Goal: Task Accomplishment & Management: Use online tool/utility

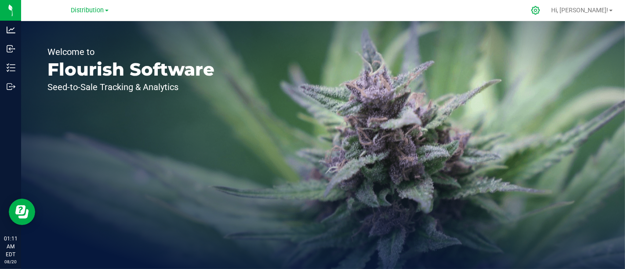
click at [539, 10] on icon at bounding box center [535, 10] width 8 height 8
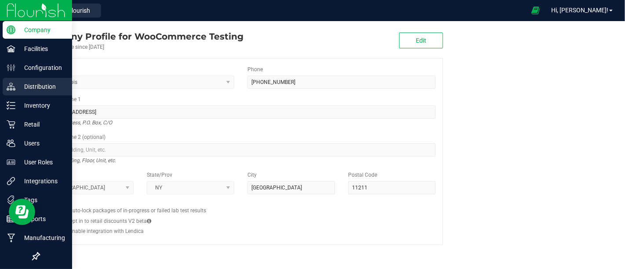
click at [30, 83] on p "Distribution" at bounding box center [41, 86] width 53 height 11
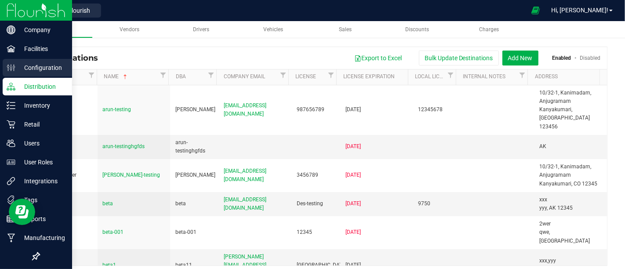
click at [37, 72] on p "Configuration" at bounding box center [41, 67] width 53 height 11
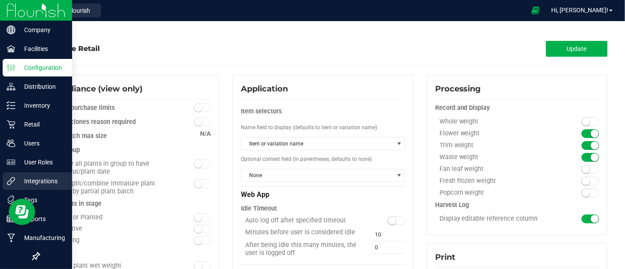
click at [44, 175] on div "Integrations" at bounding box center [37, 181] width 69 height 18
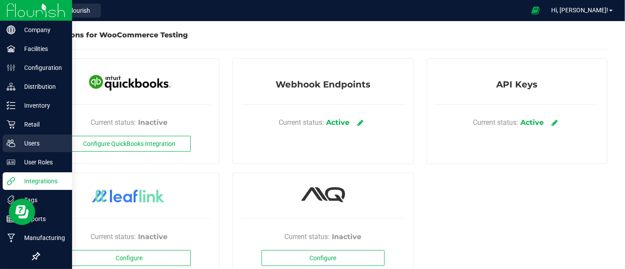
click at [33, 144] on p "Users" at bounding box center [41, 143] width 53 height 11
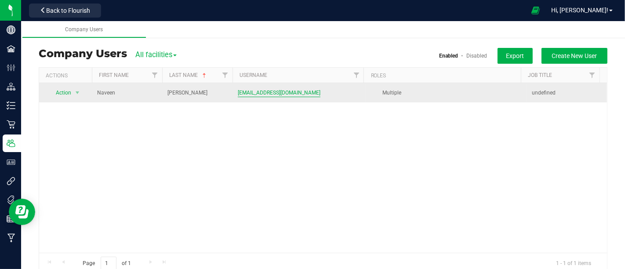
click at [251, 92] on span "[EMAIL_ADDRESS][DOMAIN_NAME]" at bounding box center [279, 93] width 83 height 8
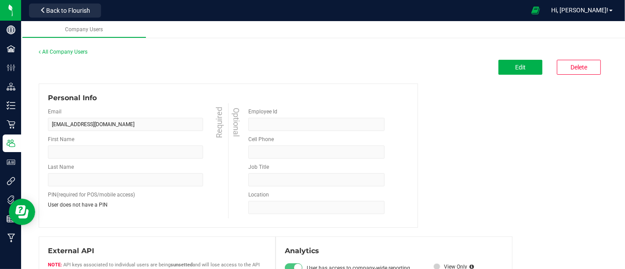
type input "Naveen"
type input "Nagarajan"
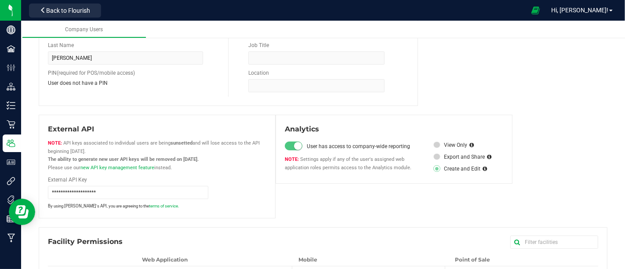
scroll to position [191, 0]
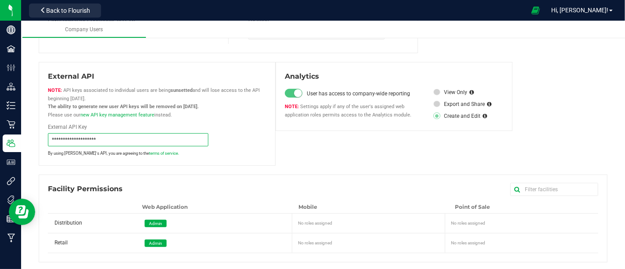
click at [162, 136] on input "**********" at bounding box center [128, 139] width 160 height 13
click at [129, 141] on input "**********" at bounding box center [128, 139] width 160 height 13
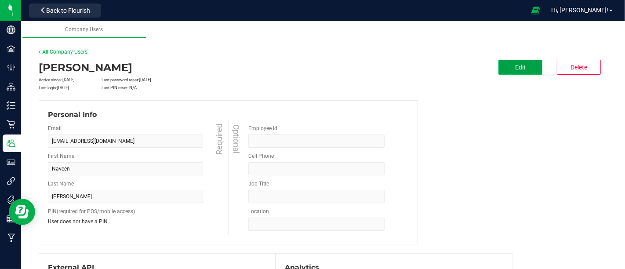
click at [501, 66] on button "Edit" at bounding box center [520, 67] width 44 height 15
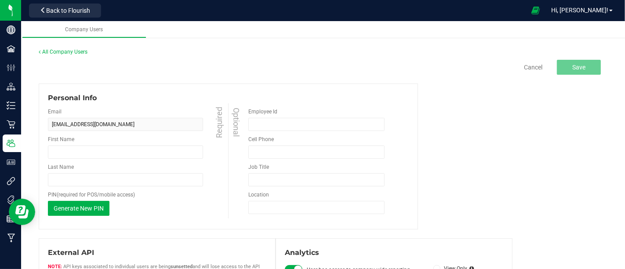
type input "Naveen"
type input "Nagarajan"
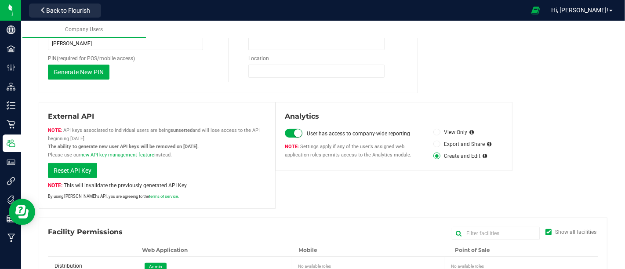
scroll to position [195, 0]
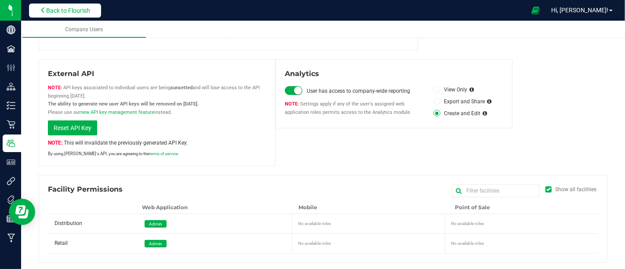
click at [81, 5] on button "Back to Flourish" at bounding box center [65, 11] width 72 height 14
click at [74, 7] on span "Back to Flourish" at bounding box center [68, 10] width 44 height 7
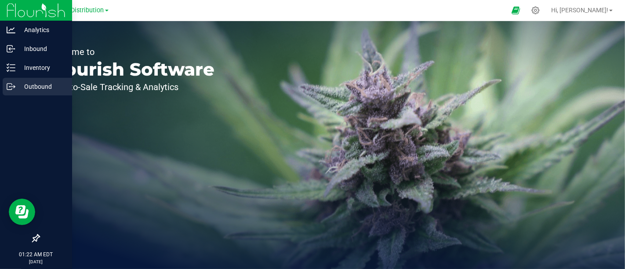
click at [20, 90] on p "Outbound" at bounding box center [41, 86] width 53 height 11
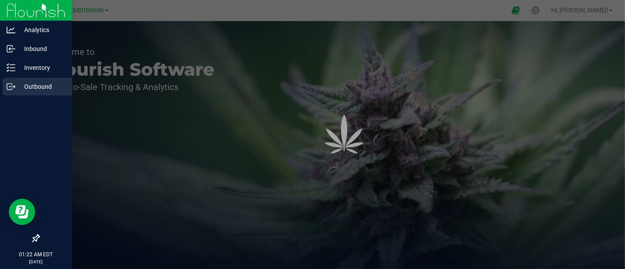
click at [20, 90] on p "Outbound" at bounding box center [41, 86] width 53 height 11
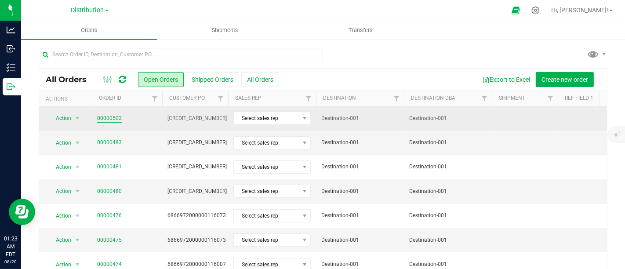
click at [114, 116] on link "00000502" at bounding box center [109, 118] width 25 height 8
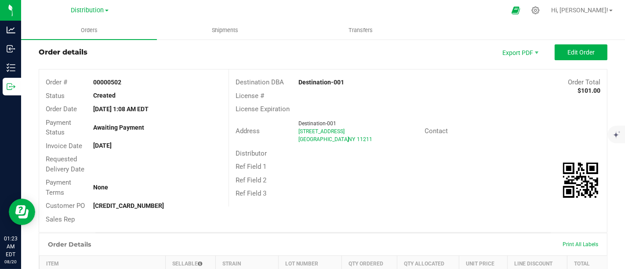
scroll to position [19, 0]
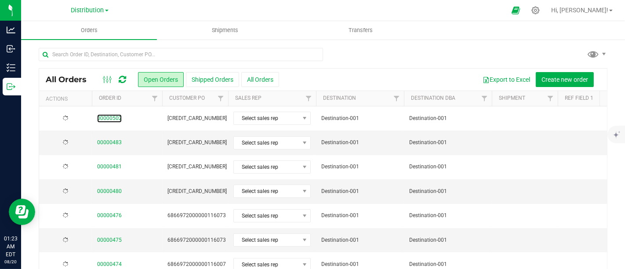
click at [100, 116] on link "00000502" at bounding box center [109, 118] width 25 height 8
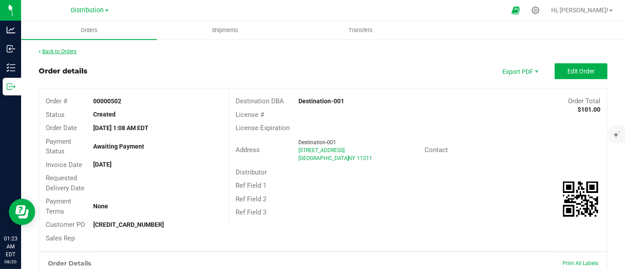
click at [50, 49] on link "Back to Orders" at bounding box center [58, 51] width 38 height 6
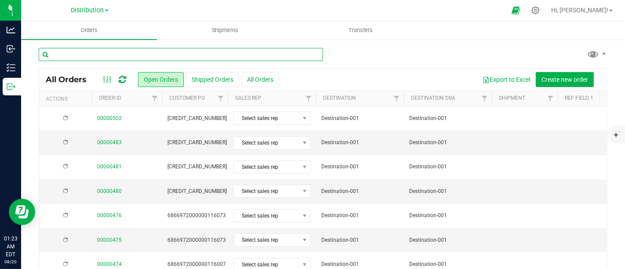
paste input "151142"
click at [122, 57] on input "text" at bounding box center [181, 54] width 284 height 13
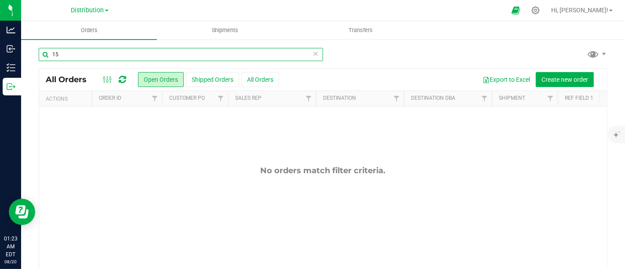
type input "1"
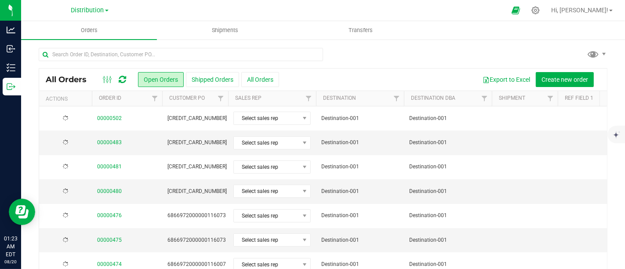
click at [263, 80] on button "All Orders" at bounding box center [260, 79] width 38 height 15
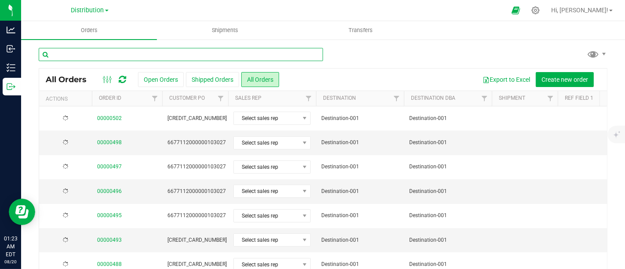
click at [106, 55] on input "text" at bounding box center [181, 54] width 284 height 13
paste input "151142"
type input "151142"
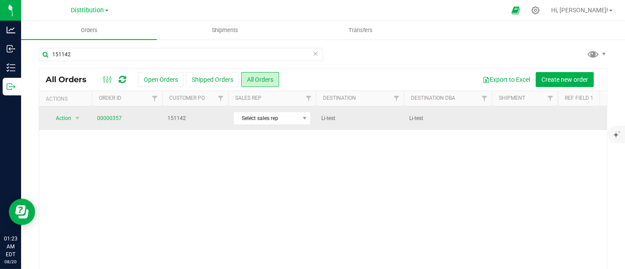
drag, startPoint x: 194, startPoint y: 117, endPoint x: 163, endPoint y: 115, distance: 30.9
click at [163, 115] on td "151142" at bounding box center [195, 118] width 66 height 24
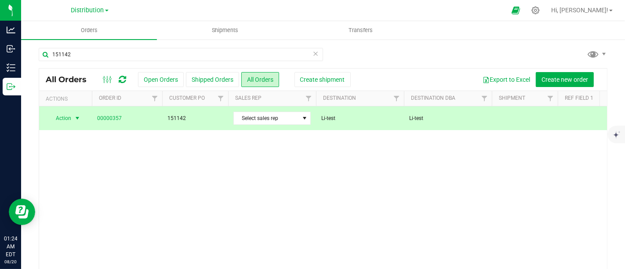
click at [186, 150] on div "Action Action Clone order Order audit log Print COAs (single PDF) Print COAs (z…" at bounding box center [322, 191] width 567 height 170
drag, startPoint x: 195, startPoint y: 116, endPoint x: 156, endPoint y: 113, distance: 39.7
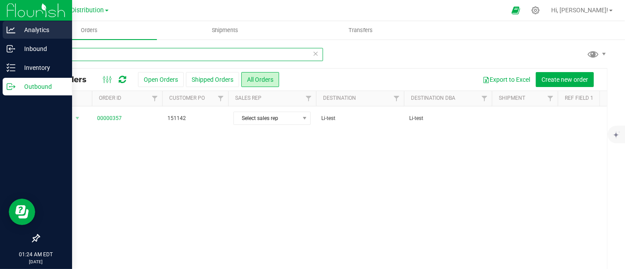
drag, startPoint x: 95, startPoint y: 58, endPoint x: 0, endPoint y: 38, distance: 96.8
click at [0, 38] on div "Analytics Inbound Inventory Outbound 01:24 AM EDT 08/20/2025 08/20 Distribution…" at bounding box center [312, 134] width 625 height 269
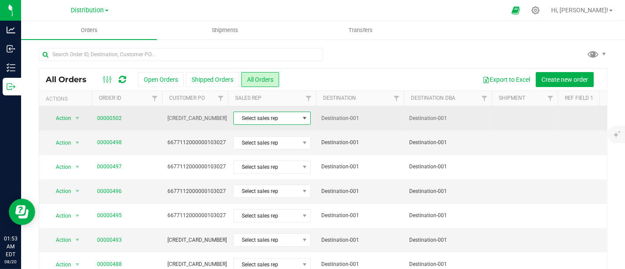
click at [287, 119] on span "Select sales rep" at bounding box center [266, 118] width 65 height 12
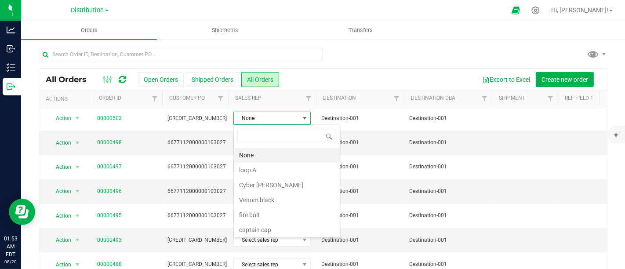
scroll to position [13, 77]
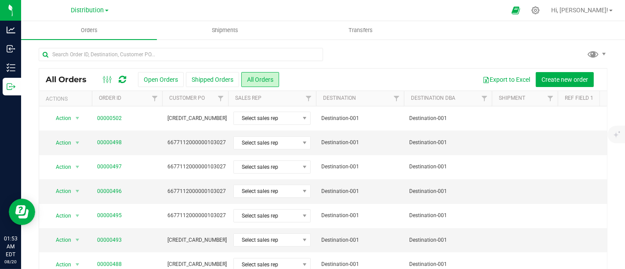
click at [423, 51] on div at bounding box center [323, 58] width 568 height 20
click at [540, 11] on icon at bounding box center [535, 10] width 9 height 9
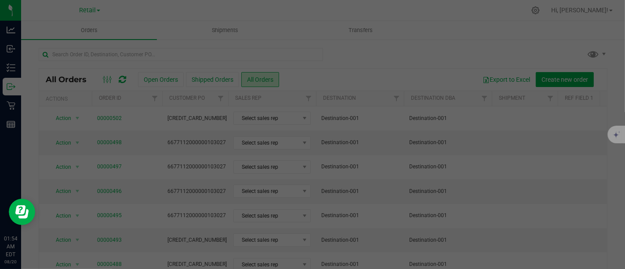
click at [452, 46] on div at bounding box center [312, 134] width 625 height 269
click at [405, 32] on div at bounding box center [312, 134] width 625 height 269
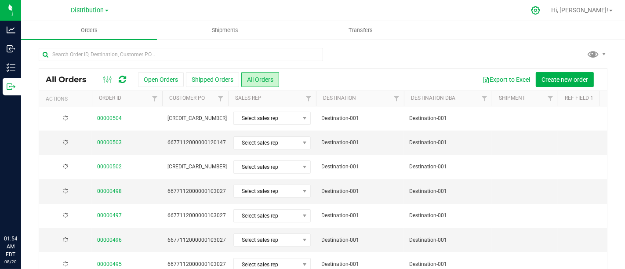
click at [540, 11] on icon at bounding box center [535, 10] width 9 height 9
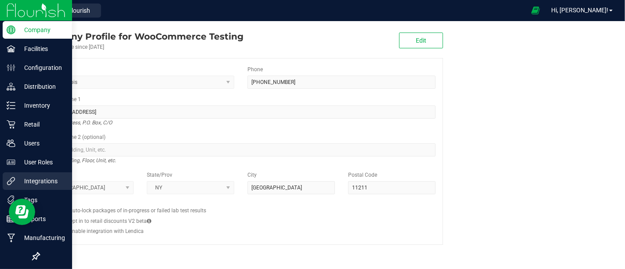
click at [27, 177] on p "Integrations" at bounding box center [41, 181] width 53 height 11
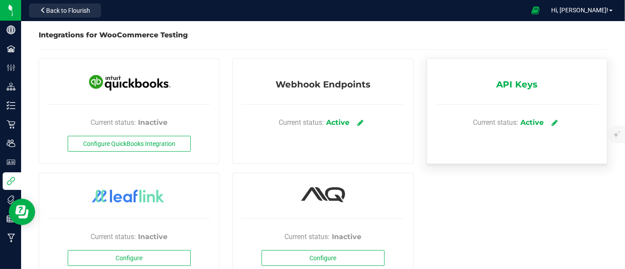
click at [528, 120] on div "Active" at bounding box center [531, 122] width 23 height 11
click at [551, 121] on link at bounding box center [554, 122] width 14 height 15
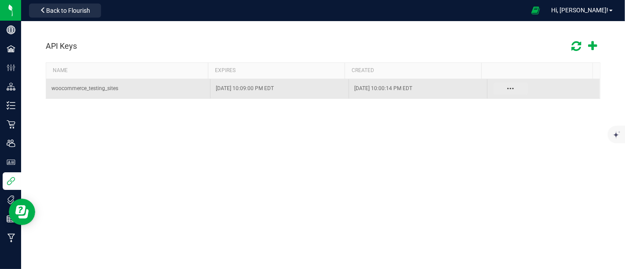
click at [497, 90] on button "Data table" at bounding box center [510, 89] width 34 height 12
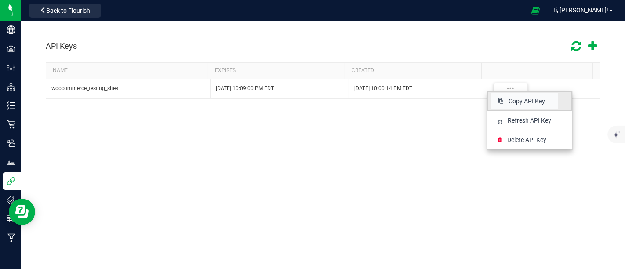
click at [522, 98] on span "Copy API Key" at bounding box center [526, 101] width 36 height 9
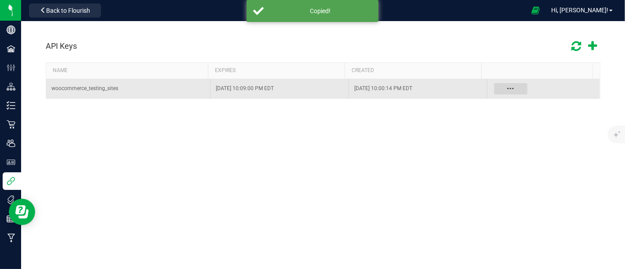
click at [502, 85] on button "Data table" at bounding box center [510, 89] width 34 height 12
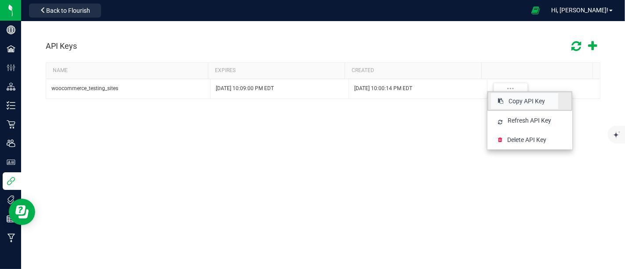
click at [510, 99] on span "Copy API Key" at bounding box center [526, 101] width 36 height 9
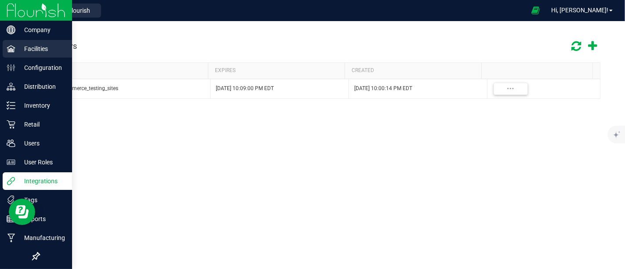
click at [12, 52] on icon at bounding box center [11, 48] width 9 height 9
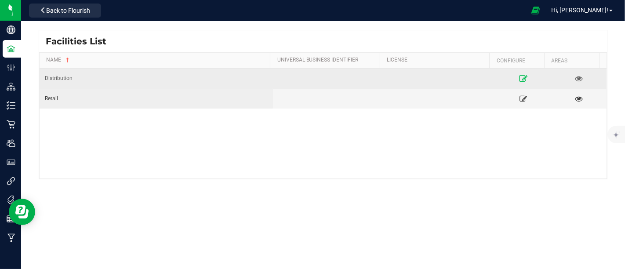
click at [519, 75] on icon at bounding box center [523, 78] width 8 height 6
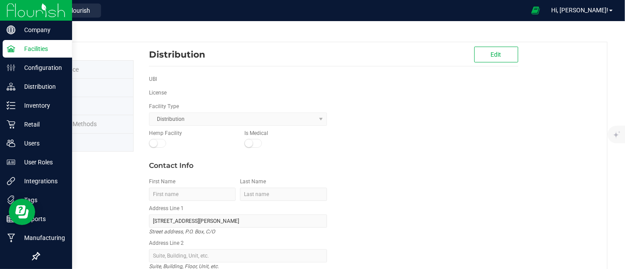
click at [9, 49] on icon at bounding box center [11, 48] width 9 height 9
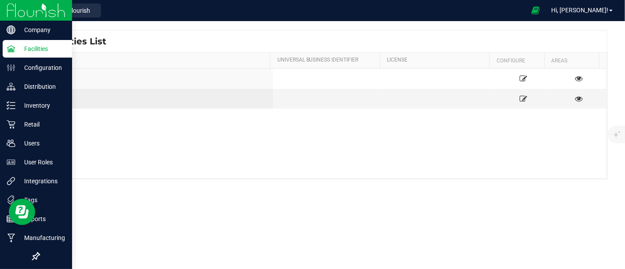
click at [9, 48] on icon at bounding box center [11, 48] width 9 height 9
click at [13, 54] on div "Facilities" at bounding box center [37, 49] width 69 height 18
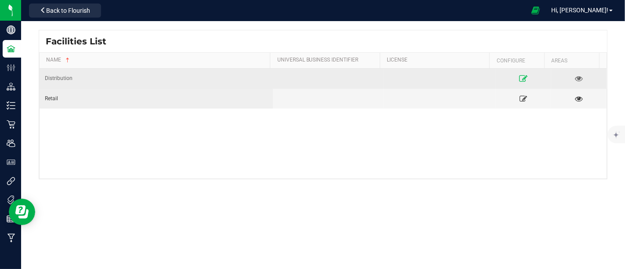
click at [513, 73] on link at bounding box center [523, 78] width 50 height 14
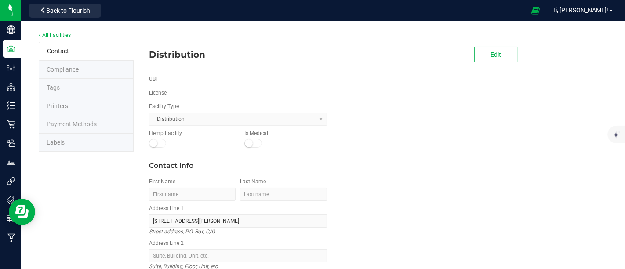
click at [201, 116] on kendo-dropdownlist "Distribution" at bounding box center [238, 118] width 178 height 13
click at [90, 68] on li "Compliance" at bounding box center [86, 70] width 95 height 18
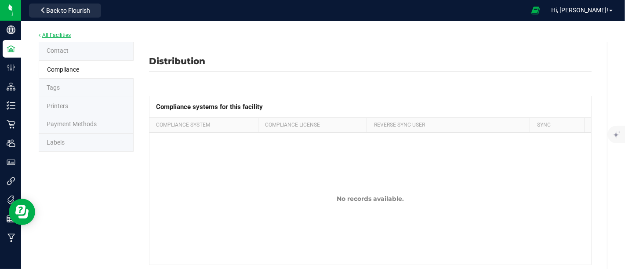
click at [43, 32] on link "All Facilities" at bounding box center [55, 35] width 32 height 6
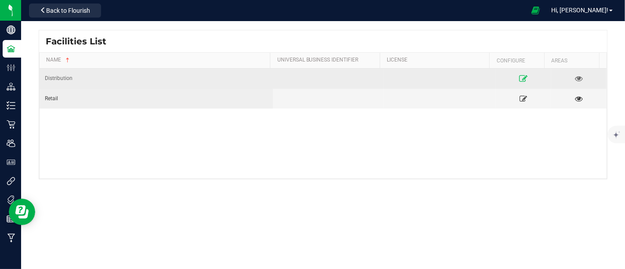
click at [515, 73] on link at bounding box center [523, 78] width 50 height 14
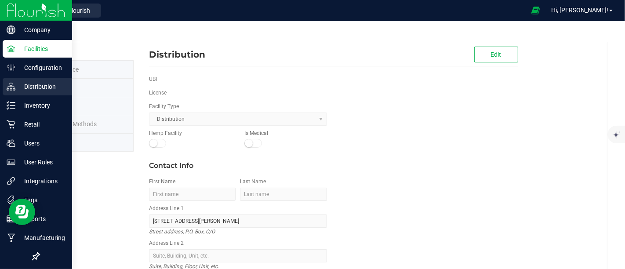
click at [35, 91] on p "Distribution" at bounding box center [41, 86] width 53 height 11
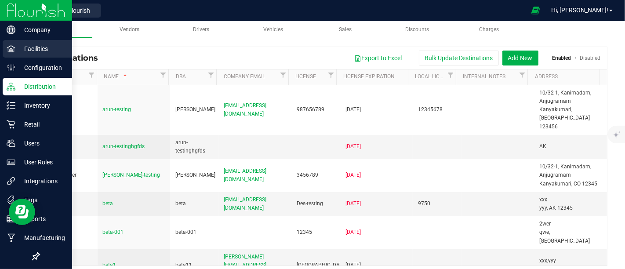
click at [12, 47] on icon at bounding box center [11, 48] width 9 height 9
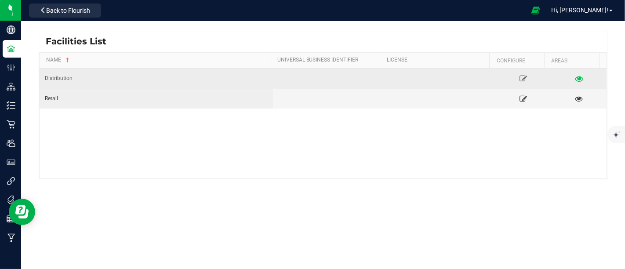
click at [574, 78] on icon at bounding box center [578, 78] width 8 height 6
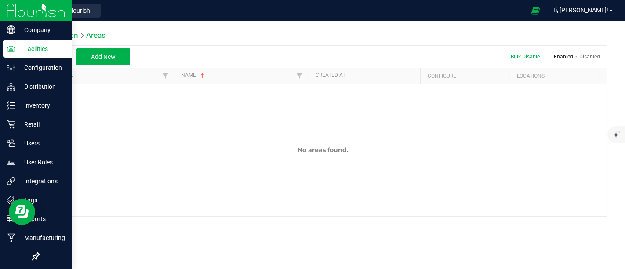
click at [18, 47] on p "Facilities" at bounding box center [41, 48] width 53 height 11
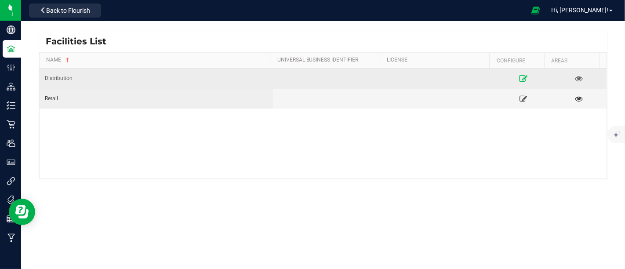
click at [519, 78] on icon at bounding box center [523, 78] width 8 height 6
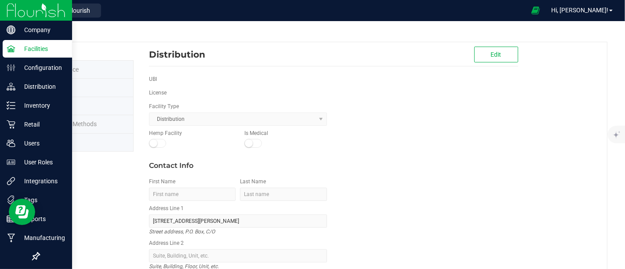
click at [9, 50] on icon at bounding box center [11, 48] width 8 height 7
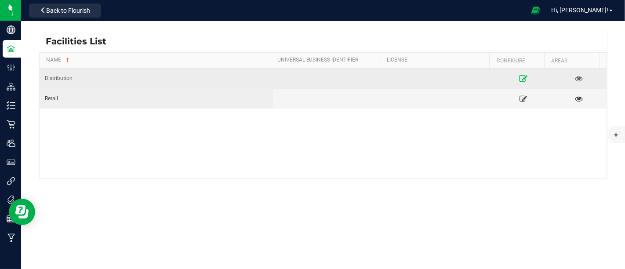
click at [522, 80] on link at bounding box center [523, 78] width 50 height 14
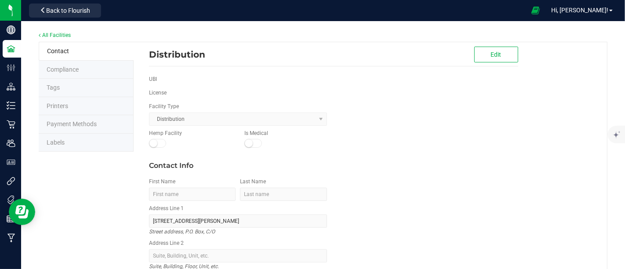
click at [80, 72] on li "Compliance" at bounding box center [86, 70] width 95 height 18
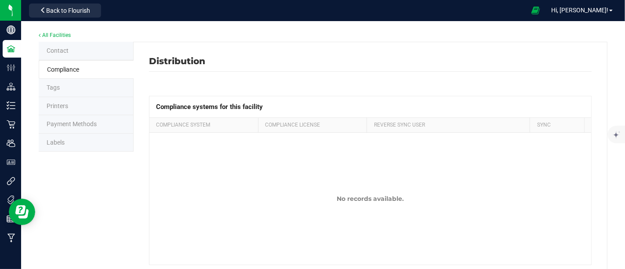
click at [95, 85] on li "Tags" at bounding box center [86, 88] width 95 height 18
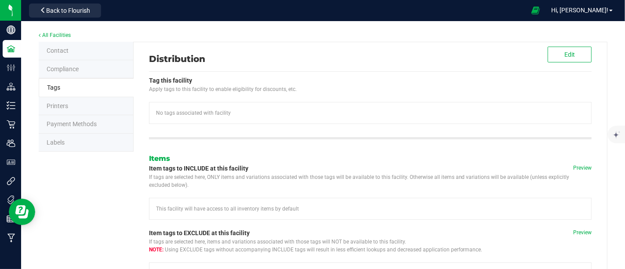
click at [84, 48] on li "Contact" at bounding box center [86, 51] width 95 height 18
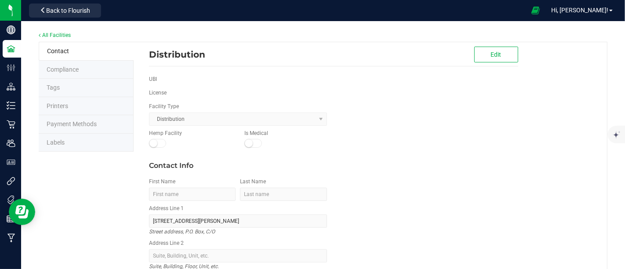
click at [72, 102] on li "Printers" at bounding box center [86, 106] width 95 height 18
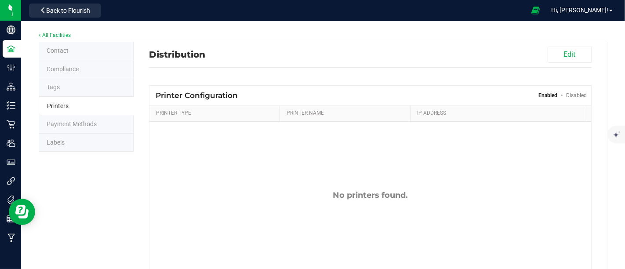
click at [69, 128] on li "Payment Methods" at bounding box center [86, 124] width 95 height 18
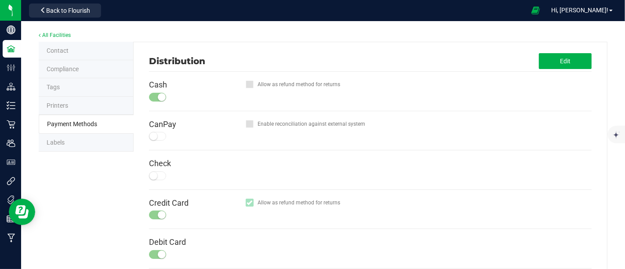
click at [69, 52] on li "Contact" at bounding box center [86, 51] width 95 height 18
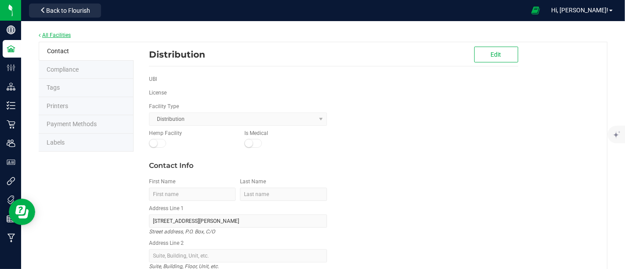
click at [43, 36] on link "All Facilities" at bounding box center [55, 35] width 32 height 6
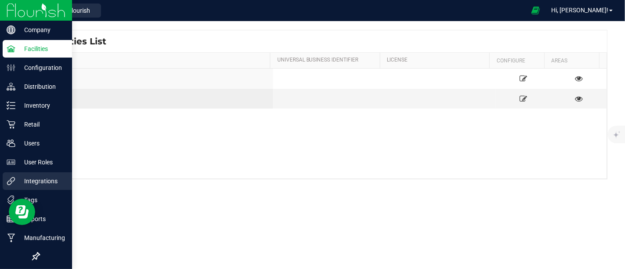
click at [56, 182] on p "Integrations" at bounding box center [41, 181] width 53 height 11
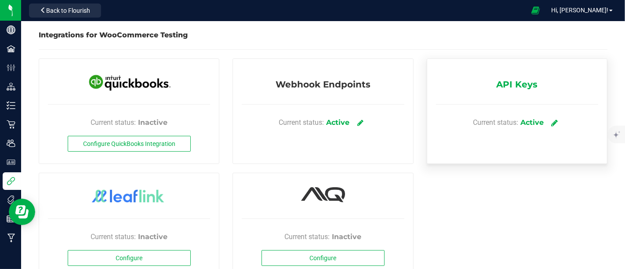
click at [547, 121] on link at bounding box center [554, 122] width 14 height 15
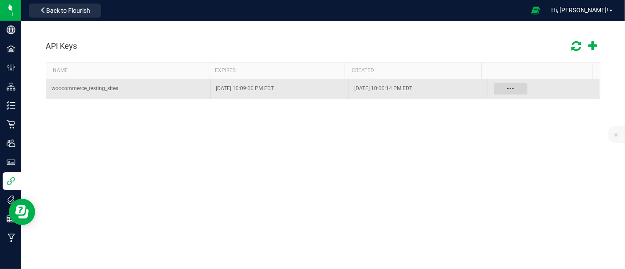
click at [499, 86] on button "Data table" at bounding box center [510, 89] width 34 height 12
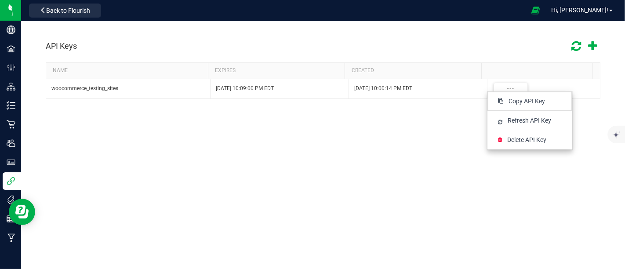
click at [314, 109] on div "API Keys NAME EXPIRES CREATED woocommerce_testing_sites [DATE] 10:09:00 PM EDT …" at bounding box center [323, 68] width 604 height 94
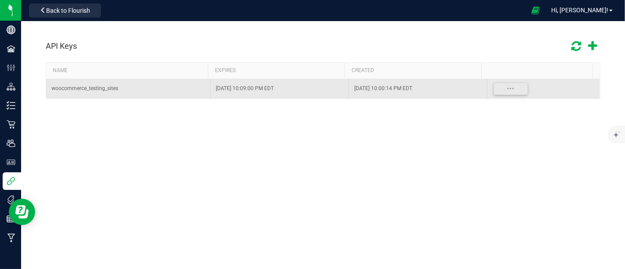
click at [210, 83] on td "[DATE] 10:09:00 PM EDT" at bounding box center [279, 88] width 138 height 19
click at [89, 88] on div "woocommerce_testing_sites" at bounding box center [127, 88] width 153 height 8
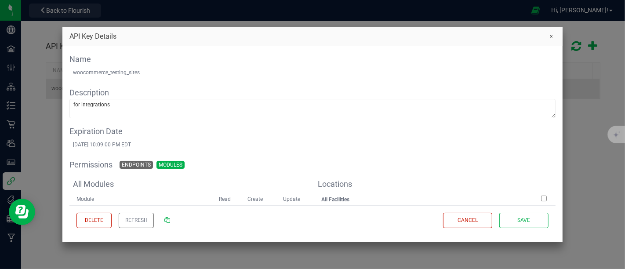
click at [89, 88] on kendo-label "Description" at bounding box center [89, 92] width 40 height 9
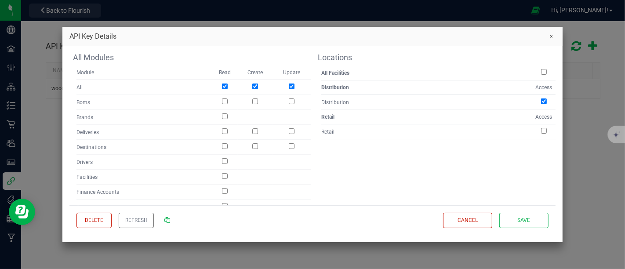
scroll to position [127, 0]
click at [541, 71] on input "checkbox" at bounding box center [544, 72] width 6 height 6
checkbox input "true"
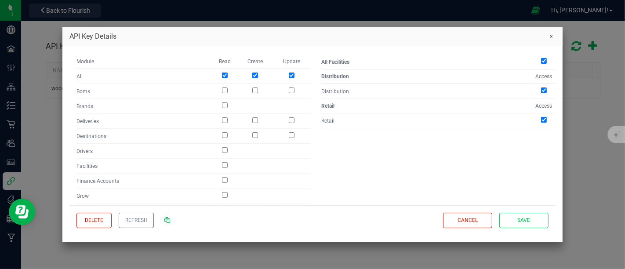
scroll to position [138, 0]
click at [520, 219] on span "Save" at bounding box center [523, 220] width 13 height 7
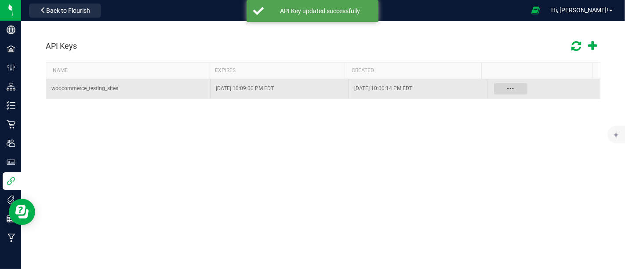
click at [504, 83] on button "Data table" at bounding box center [510, 89] width 34 height 12
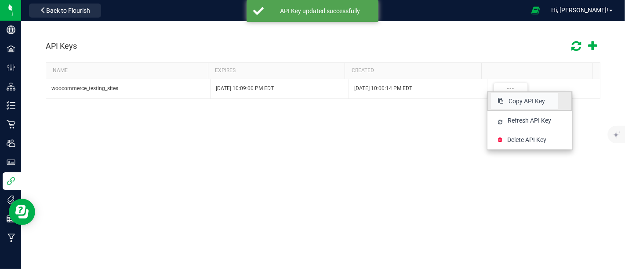
click at [514, 101] on span "Copy API Key" at bounding box center [526, 101] width 36 height 9
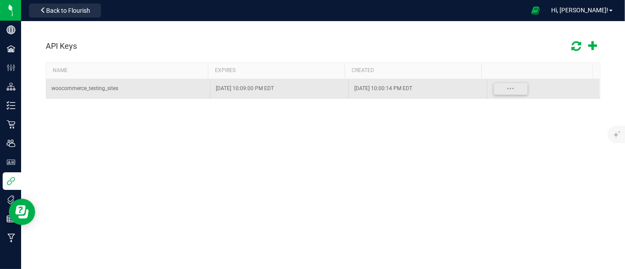
click at [105, 88] on div "woocommerce_testing_sites" at bounding box center [127, 88] width 153 height 8
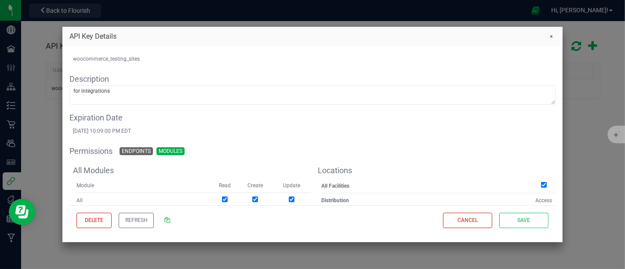
scroll to position [12, 0]
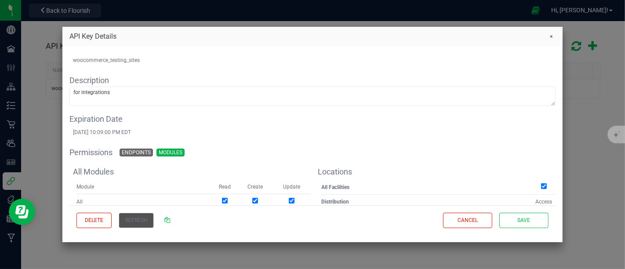
click at [127, 221] on span "Refresh" at bounding box center [136, 220] width 22 height 7
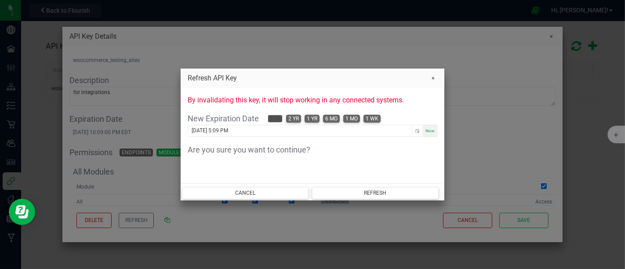
click at [279, 120] on span "3 yr" at bounding box center [275, 118] width 11 height 7
type input "[DATE] 11:32 AM"
click at [285, 156] on div "By invalidating this key, it will stop working in any connected systems. New Ex…" at bounding box center [313, 137] width 264 height 98
click at [361, 191] on button "Refresh" at bounding box center [375, 193] width 127 height 12
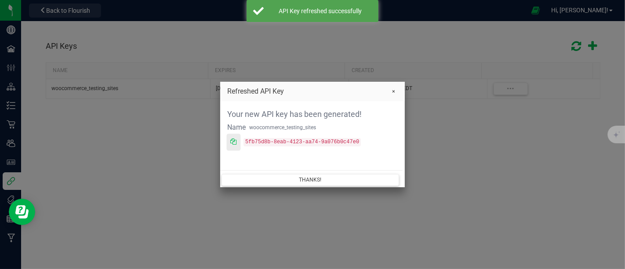
click at [236, 147] on button at bounding box center [234, 142] width 14 height 17
click at [393, 92] on button "Close" at bounding box center [393, 91] width 12 height 12
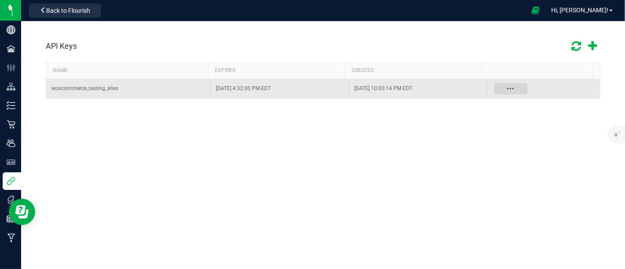
click at [494, 87] on button "Data table" at bounding box center [510, 89] width 34 height 12
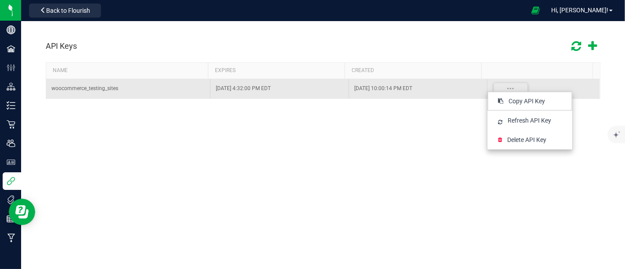
click at [107, 85] on div "woocommerce_testing_sites" at bounding box center [127, 88] width 153 height 8
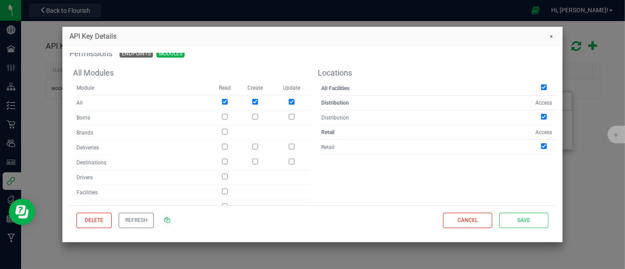
scroll to position [130, 0]
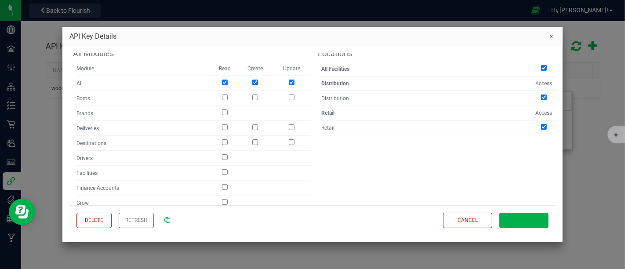
click at [519, 215] on button "Save" at bounding box center [523, 220] width 49 height 15
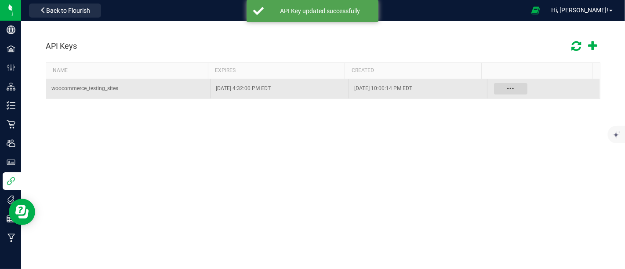
click at [509, 89] on button "Data table" at bounding box center [510, 89] width 34 height 12
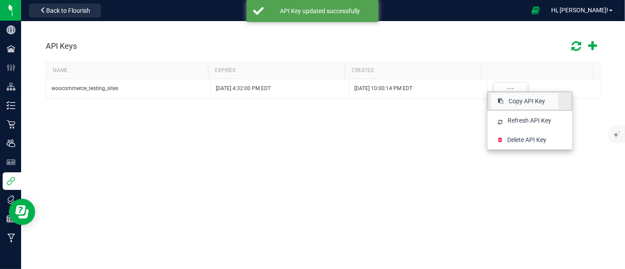
click at [520, 102] on span "Copy API Key" at bounding box center [526, 101] width 36 height 9
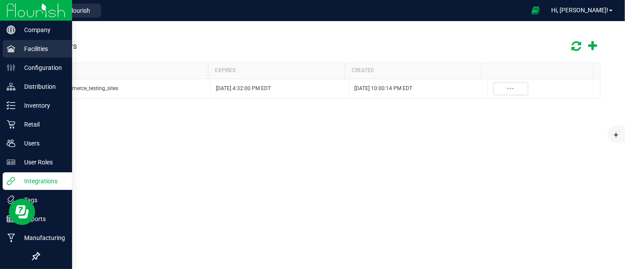
click at [28, 49] on p "Facilities" at bounding box center [41, 48] width 53 height 11
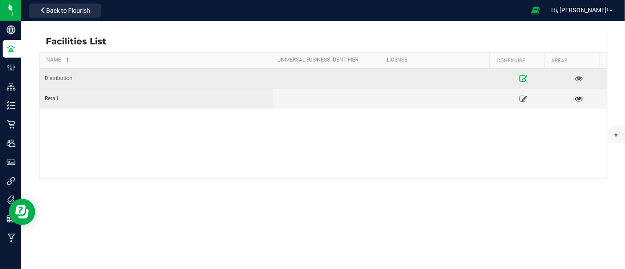
click at [520, 76] on link at bounding box center [523, 78] width 50 height 14
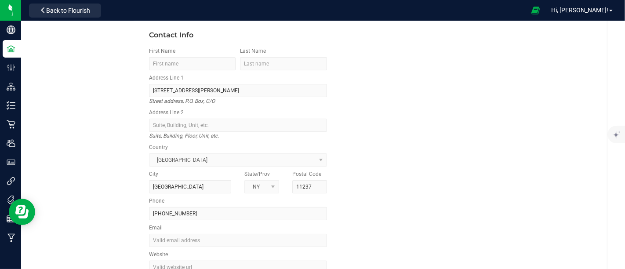
scroll to position [23, 0]
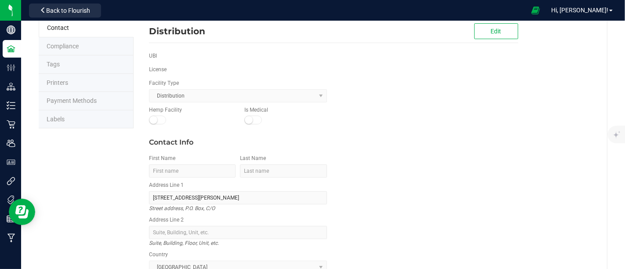
click at [85, 49] on li "Compliance" at bounding box center [86, 46] width 95 height 18
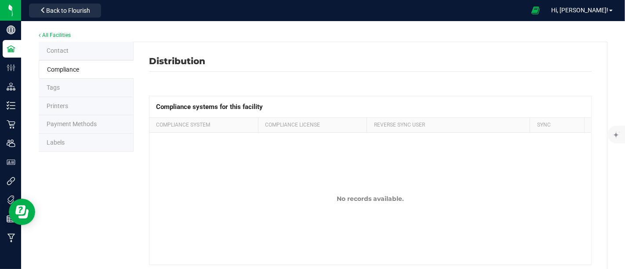
click at [112, 46] on li "Contact" at bounding box center [86, 51] width 95 height 18
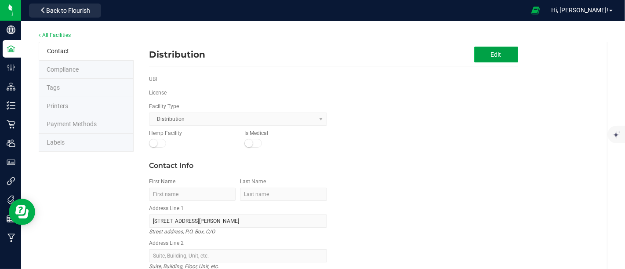
click at [491, 48] on button "Edit" at bounding box center [496, 55] width 44 height 16
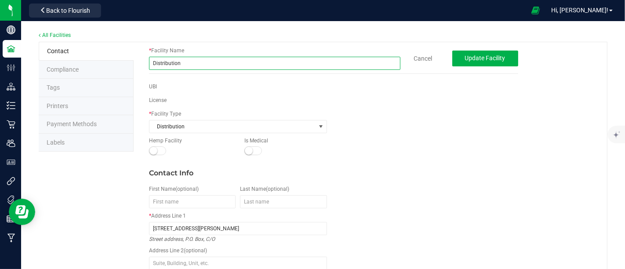
click at [270, 61] on input "Distribution" at bounding box center [274, 63] width 251 height 13
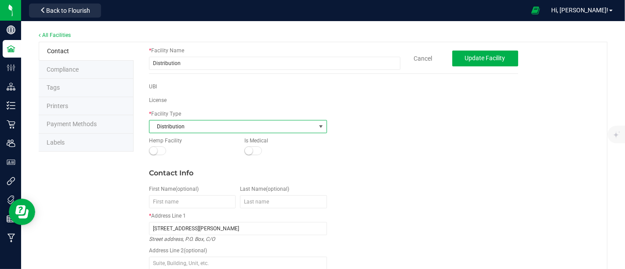
click at [245, 126] on span "Distribution" at bounding box center [232, 126] width 166 height 12
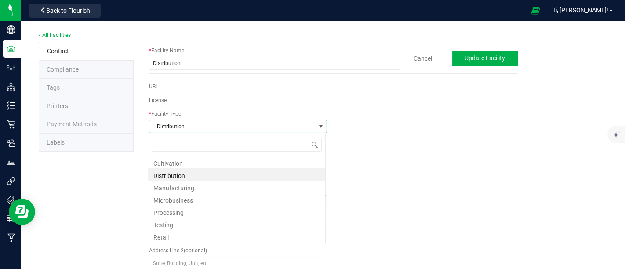
scroll to position [13, 178]
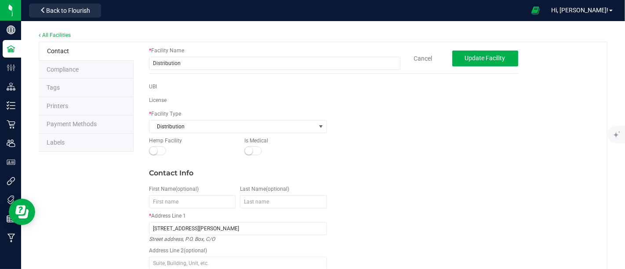
click at [402, 138] on div "Hemp Facility Is Medical" at bounding box center [333, 148] width 382 height 22
click at [53, 31] on div "All Facilities" at bounding box center [323, 36] width 568 height 12
click at [44, 34] on link "All Facilities" at bounding box center [55, 35] width 32 height 6
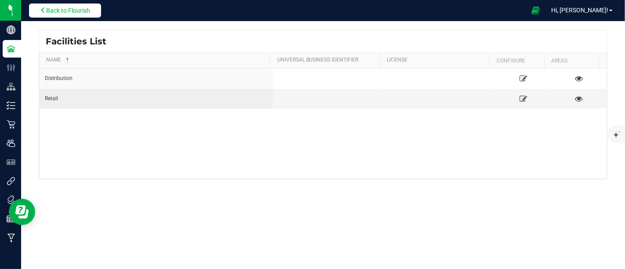
click at [96, 8] on button "Back to Flourish" at bounding box center [65, 11] width 72 height 14
click at [74, 12] on span "Back to Flourish" at bounding box center [68, 10] width 44 height 7
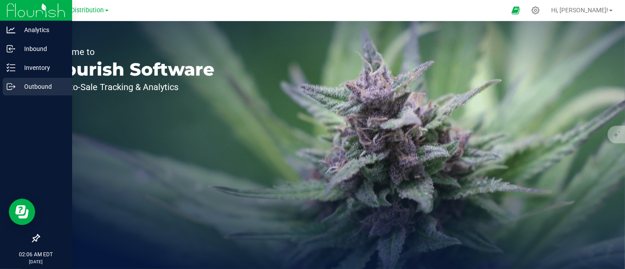
click at [15, 88] on p "Outbound" at bounding box center [41, 86] width 53 height 11
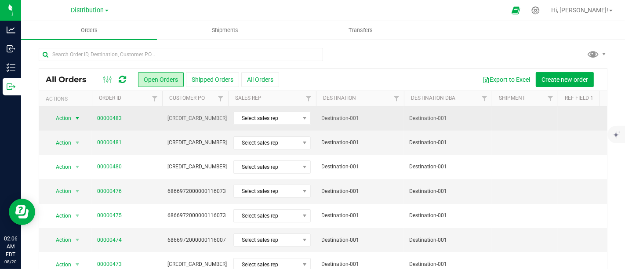
click at [76, 116] on span "select" at bounding box center [77, 118] width 7 height 7
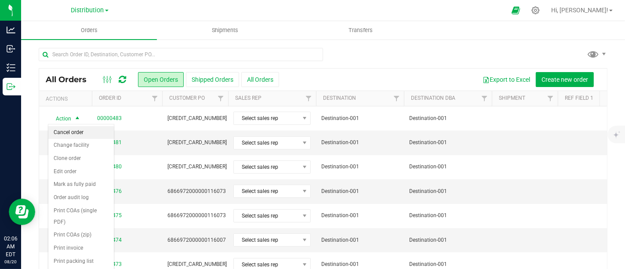
click at [80, 130] on li "Cancel order" at bounding box center [80, 132] width 65 height 13
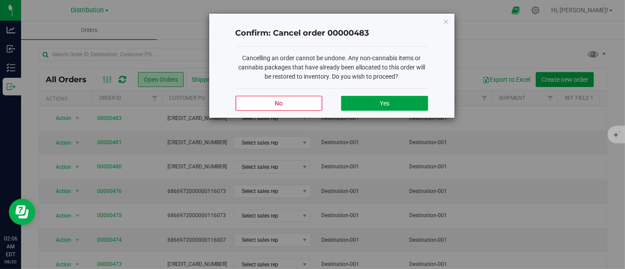
click at [379, 96] on button "Yes" at bounding box center [384, 103] width 87 height 15
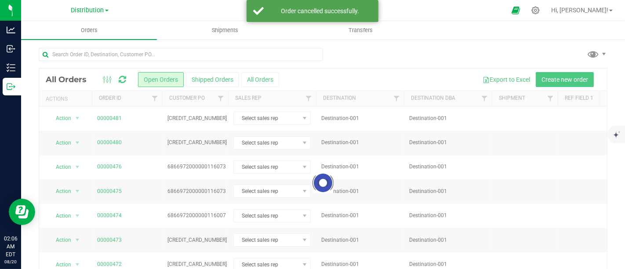
click at [258, 80] on button "All Orders" at bounding box center [260, 79] width 38 height 15
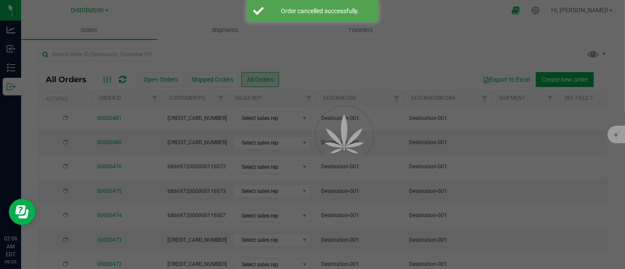
click at [258, 80] on div at bounding box center [312, 134] width 625 height 269
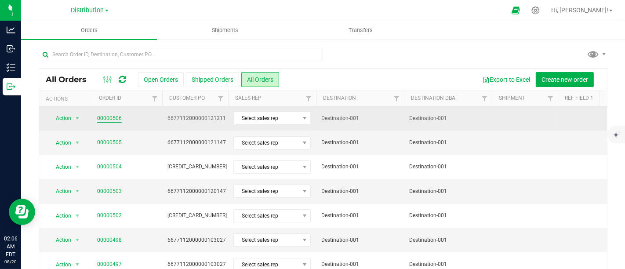
click at [111, 116] on link "00000506" at bounding box center [109, 118] width 25 height 8
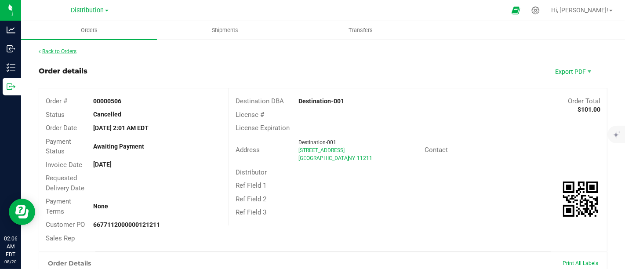
click at [66, 51] on link "Back to Orders" at bounding box center [58, 51] width 38 height 6
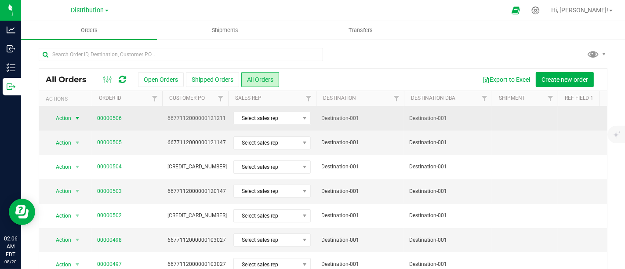
click at [69, 115] on span "Action" at bounding box center [60, 118] width 24 height 12
click at [138, 116] on span "00000506" at bounding box center [127, 118] width 60 height 8
click at [80, 115] on span "select" at bounding box center [77, 118] width 7 height 7
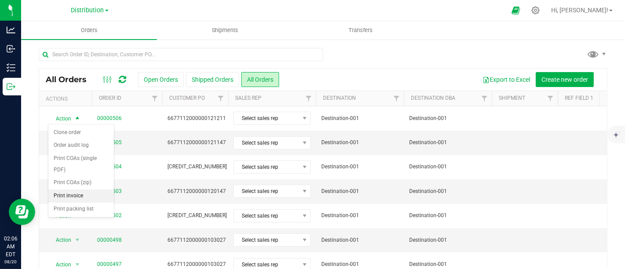
click at [72, 189] on li "Print invoice" at bounding box center [80, 195] width 65 height 13
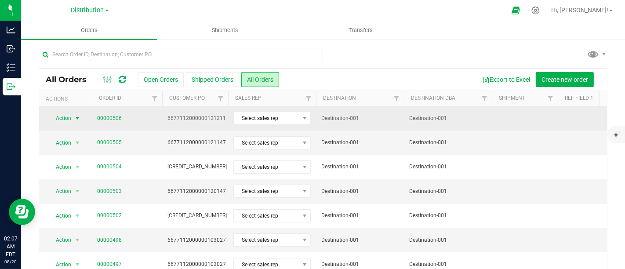
click at [132, 121] on span "00000506" at bounding box center [127, 118] width 60 height 8
click at [77, 119] on span "select" at bounding box center [77, 118] width 7 height 7
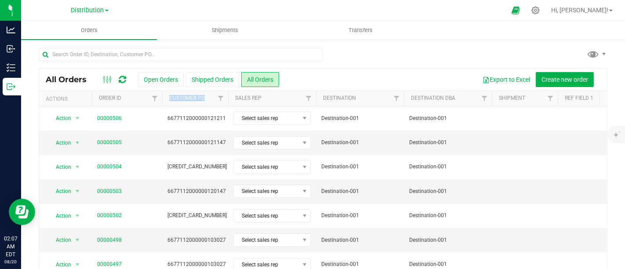
drag, startPoint x: 167, startPoint y: 95, endPoint x: 211, endPoint y: 98, distance: 44.0
click at [211, 98] on th "Customer PO" at bounding box center [195, 98] width 66 height 15
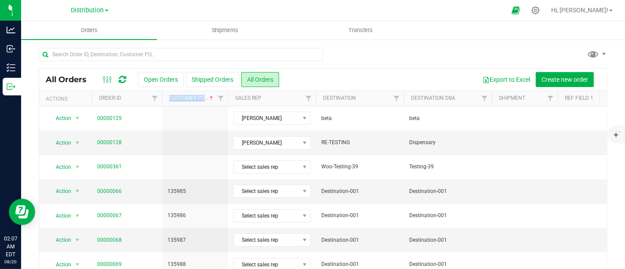
click at [209, 98] on span at bounding box center [211, 98] width 7 height 7
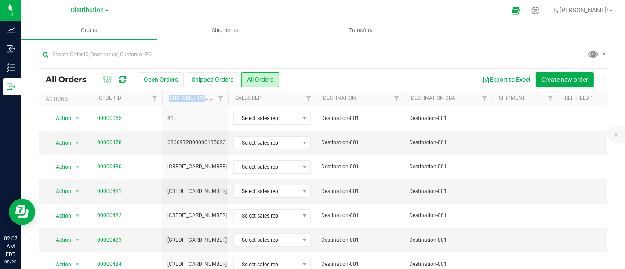
click at [209, 98] on span at bounding box center [211, 98] width 7 height 7
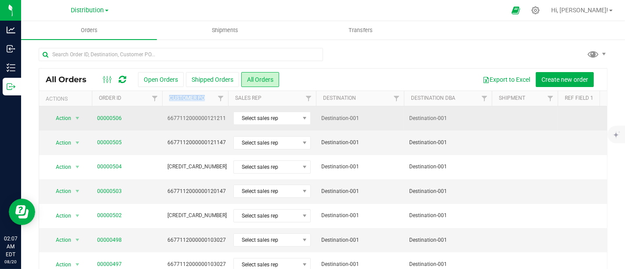
drag, startPoint x: 159, startPoint y: 115, endPoint x: 231, endPoint y: 114, distance: 72.9
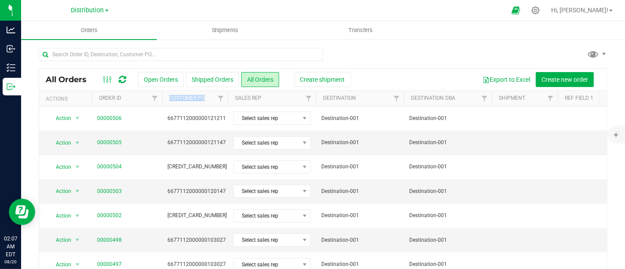
click at [199, 95] on link "Customer PO" at bounding box center [187, 98] width 36 height 6
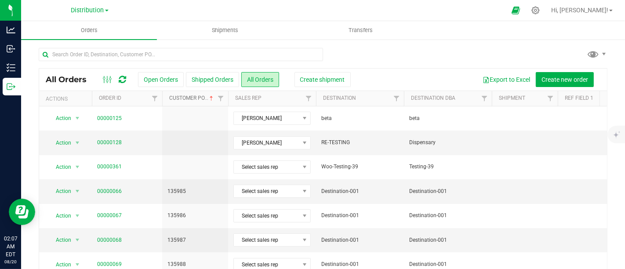
click at [211, 98] on span at bounding box center [211, 98] width 7 height 7
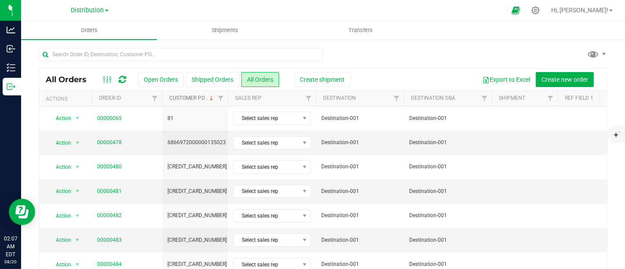
click at [211, 98] on span at bounding box center [211, 98] width 7 height 7
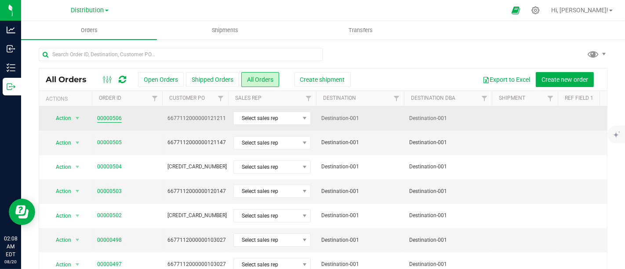
click at [107, 117] on link "00000506" at bounding box center [109, 118] width 25 height 8
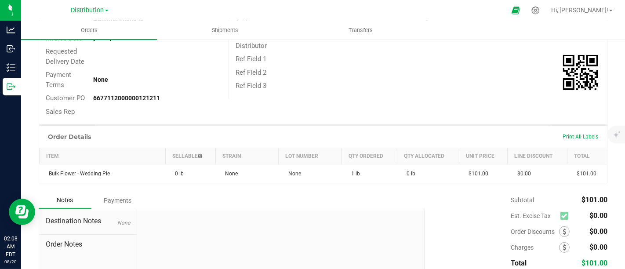
scroll to position [192, 0]
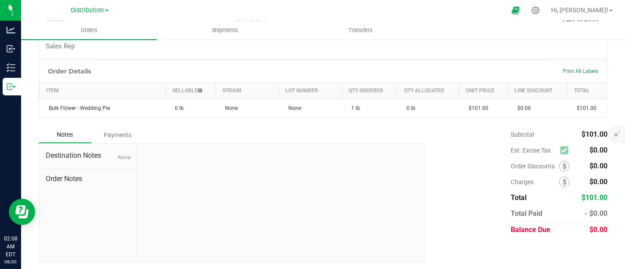
click at [114, 134] on div "Payments" at bounding box center [117, 135] width 53 height 16
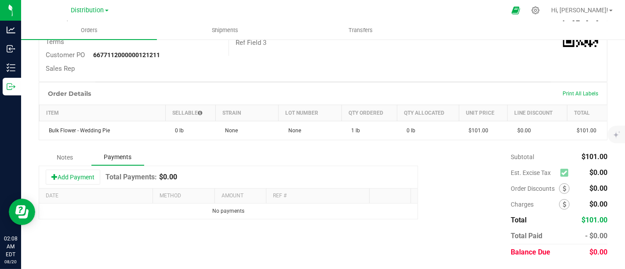
scroll to position [168, 0]
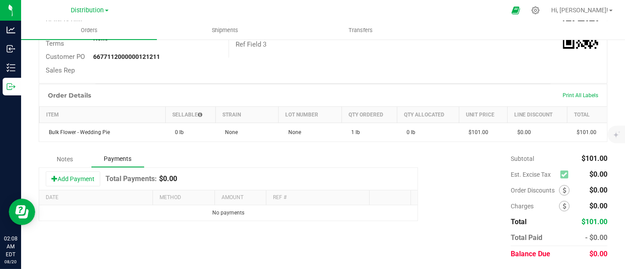
click at [76, 159] on div "Notes" at bounding box center [65, 159] width 53 height 16
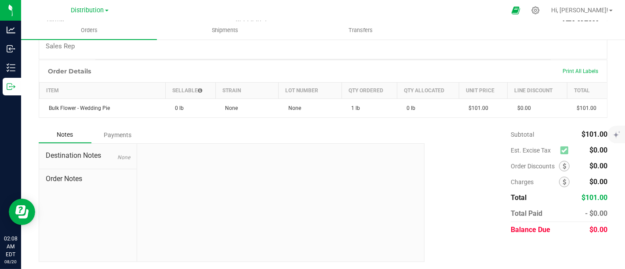
click at [65, 177] on span "Order Notes" at bounding box center [88, 178] width 84 height 11
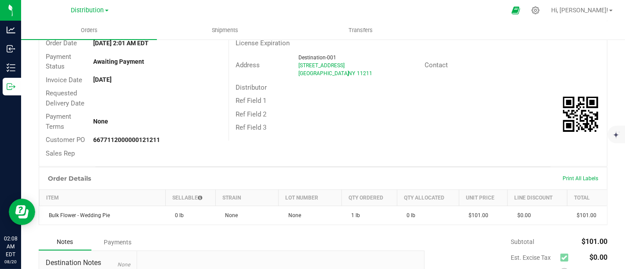
scroll to position [84, 0]
drag, startPoint x: 91, startPoint y: 140, endPoint x: 184, endPoint y: 142, distance: 93.1
click at [184, 142] on div "6677112000000121211" at bounding box center [158, 140] width 142 height 9
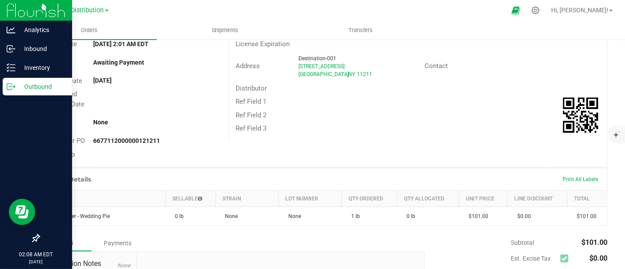
click at [17, 86] on p "Outbound" at bounding box center [41, 86] width 53 height 11
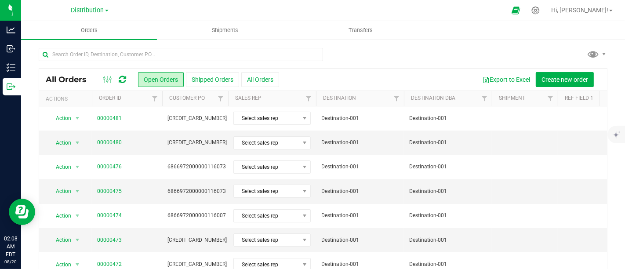
click at [120, 84] on link at bounding box center [122, 79] width 7 height 11
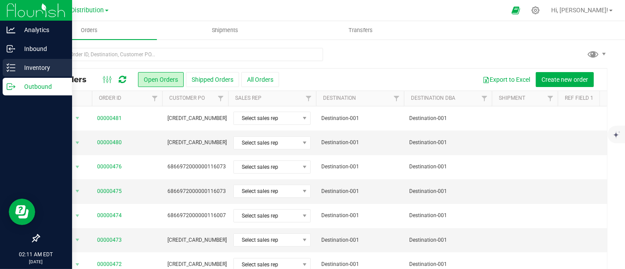
click at [20, 71] on p "Inventory" at bounding box center [41, 67] width 53 height 11
click at [18, 62] on p "Inventory" at bounding box center [41, 67] width 53 height 11
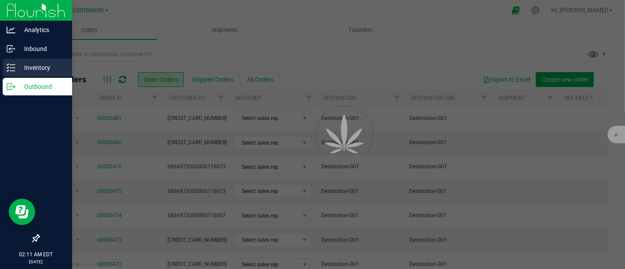
click at [15, 67] on p "Inventory" at bounding box center [41, 67] width 53 height 11
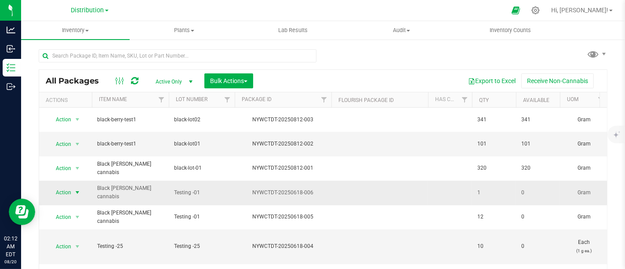
click at [77, 189] on span "select" at bounding box center [77, 192] width 7 height 7
click at [540, 7] on icon at bounding box center [535, 10] width 9 height 9
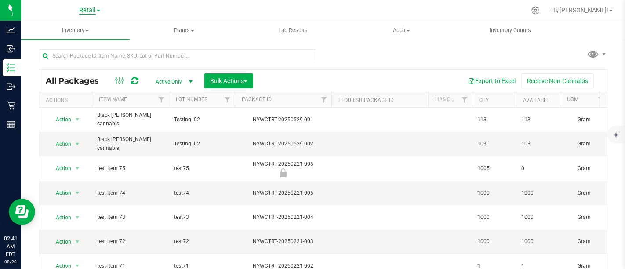
click at [89, 13] on span "Retail" at bounding box center [87, 11] width 17 height 8
click at [85, 28] on link "Distribution" at bounding box center [89, 31] width 128 height 12
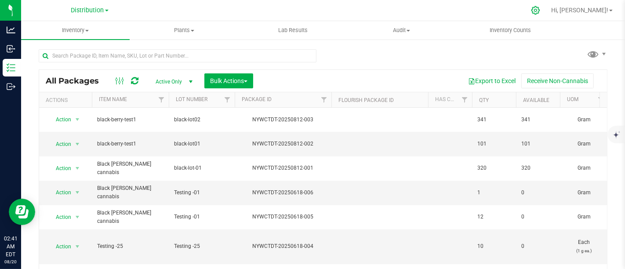
click at [539, 13] on icon at bounding box center [535, 10] width 8 height 8
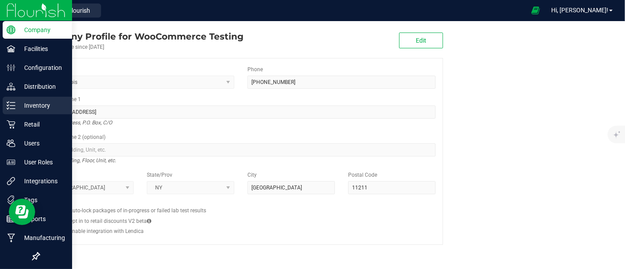
click at [33, 110] on p "Inventory" at bounding box center [41, 105] width 53 height 11
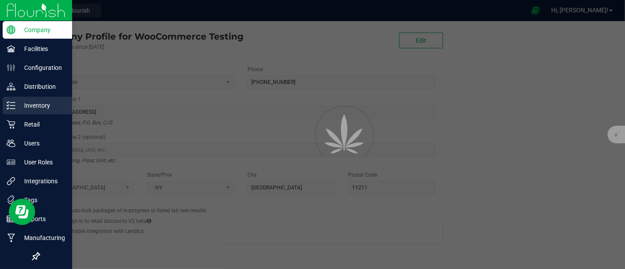
click at [33, 110] on p "Inventory" at bounding box center [41, 105] width 53 height 11
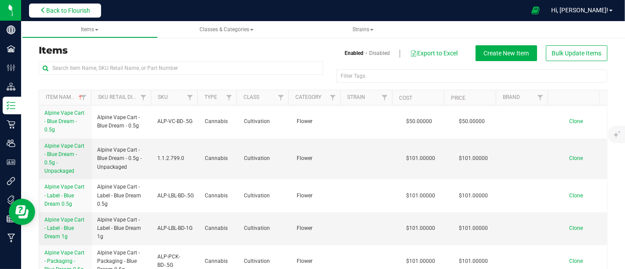
click at [74, 10] on span "Back to Flourish" at bounding box center [68, 10] width 44 height 7
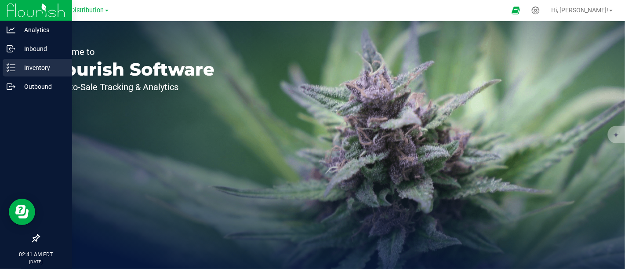
click at [15, 71] on p "Inventory" at bounding box center [41, 67] width 53 height 11
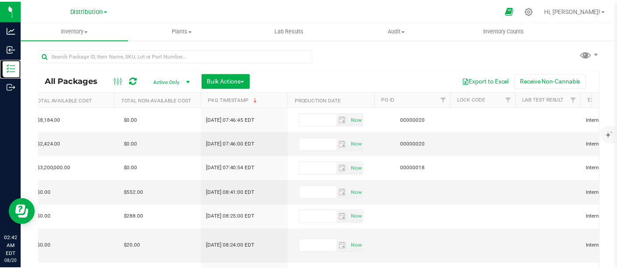
scroll to position [0, 1688]
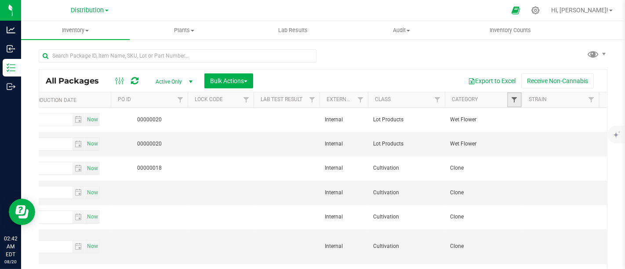
click at [517, 101] on span "Filter" at bounding box center [513, 99] width 7 height 7
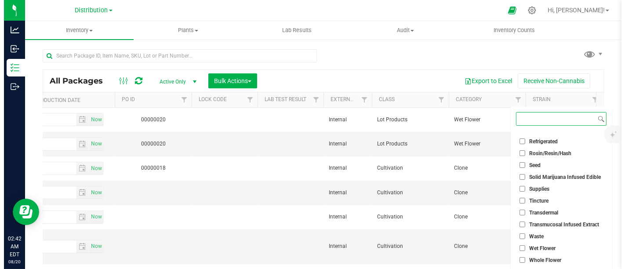
scroll to position [0, 0]
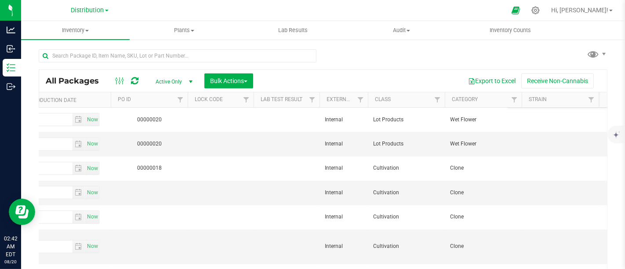
click at [425, 78] on div "Export to Excel Receive Non-Cannabis" at bounding box center [430, 80] width 340 height 15
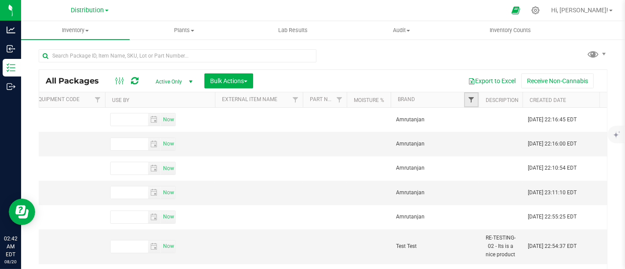
click at [468, 101] on span "Filter" at bounding box center [470, 99] width 7 height 7
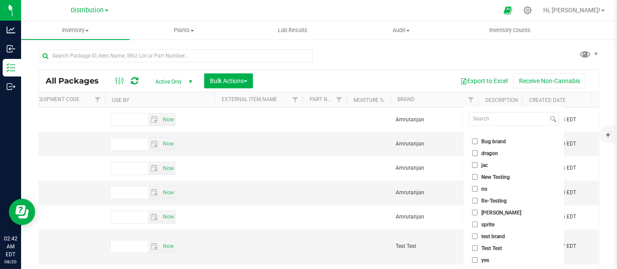
click at [476, 200] on input "Re-Testing" at bounding box center [475, 201] width 6 height 6
checkbox input "true"
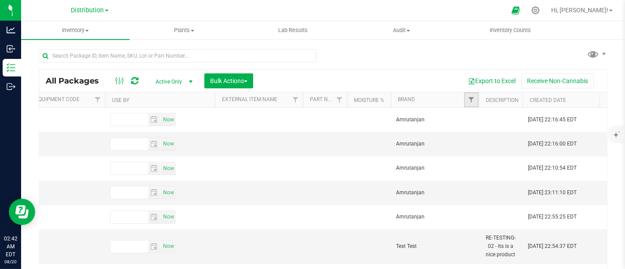
click at [468, 93] on link "Filter" at bounding box center [471, 99] width 14 height 15
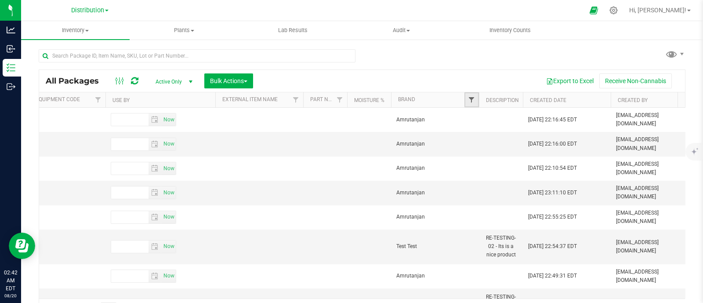
click at [470, 102] on span "Filter" at bounding box center [471, 99] width 7 height 7
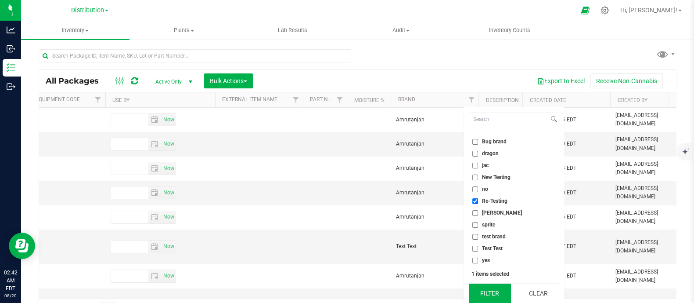
click at [493, 268] on button "Filter" at bounding box center [490, 292] width 42 height 19
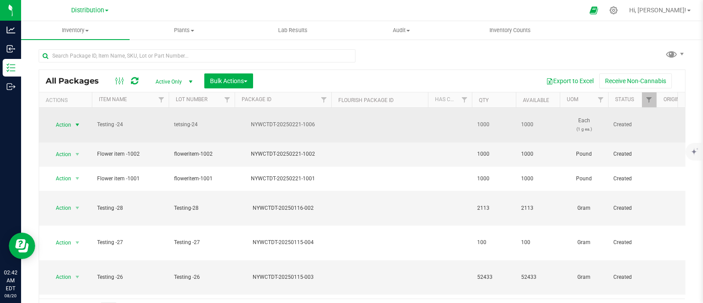
click at [66, 125] on span "Action" at bounding box center [60, 125] width 24 height 12
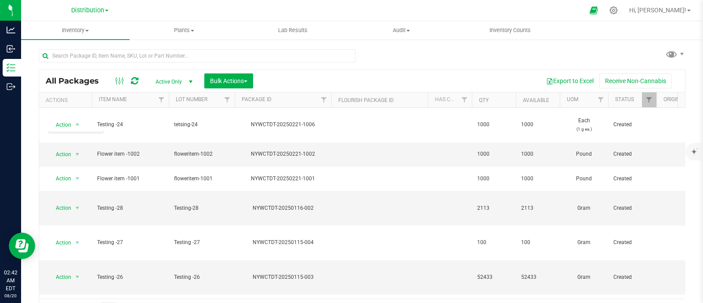
click at [347, 74] on div "Export to Excel Receive Non-Cannabis" at bounding box center [469, 80] width 419 height 15
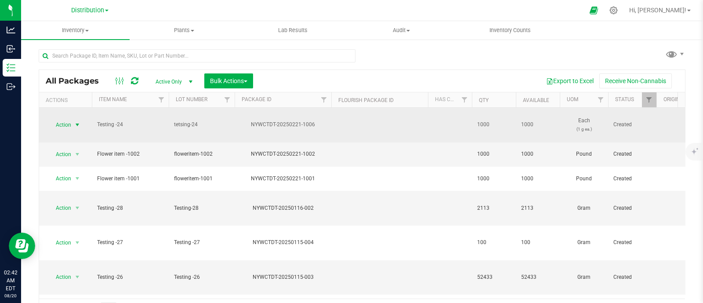
click at [64, 124] on span "Action" at bounding box center [60, 125] width 24 height 12
click at [105, 120] on span "Testing -24" at bounding box center [130, 124] width 66 height 8
click at [154, 141] on td "Testing -24" at bounding box center [130, 125] width 77 height 35
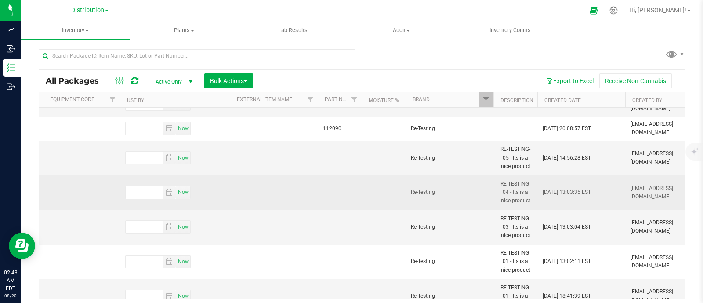
drag, startPoint x: 154, startPoint y: 141, endPoint x: 430, endPoint y: 199, distance: 282.6
click at [430, 199] on td "Re-Testing" at bounding box center [449, 192] width 88 height 35
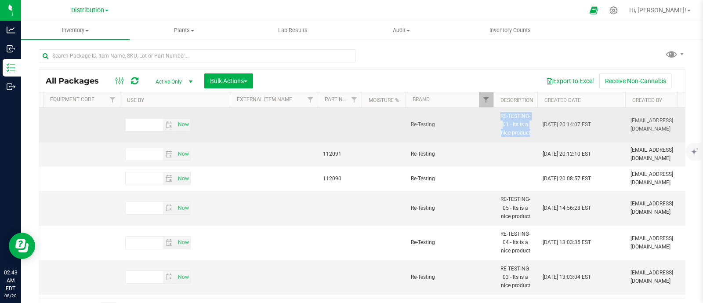
drag, startPoint x: 531, startPoint y: 132, endPoint x: 496, endPoint y: 116, distance: 38.9
click at [496, 116] on td "RE-TESTING-01 - Its is a nice product" at bounding box center [515, 125] width 44 height 35
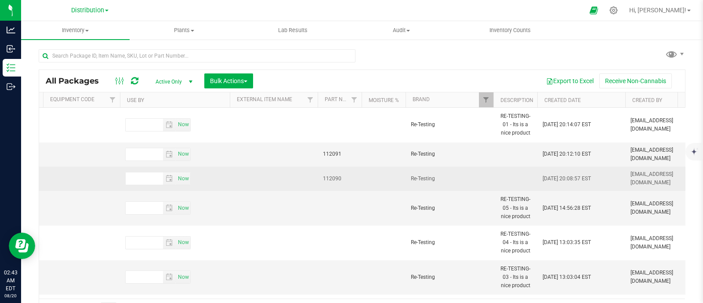
click at [480, 167] on td "Re-Testing" at bounding box center [449, 178] width 88 height 24
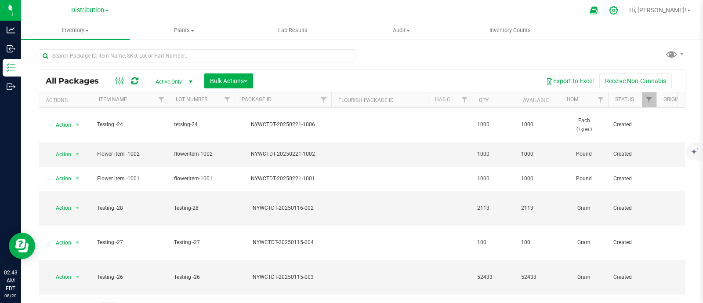
click at [618, 6] on icon at bounding box center [613, 10] width 9 height 9
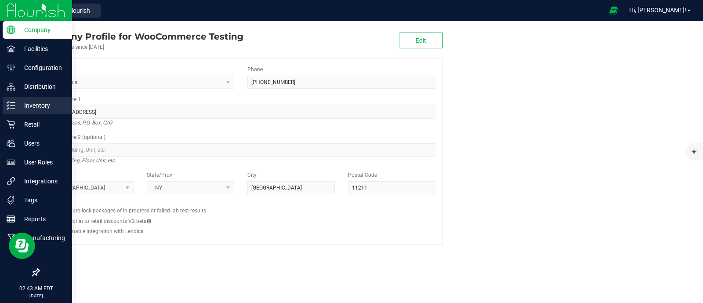
click at [44, 110] on p "Inventory" at bounding box center [41, 105] width 53 height 11
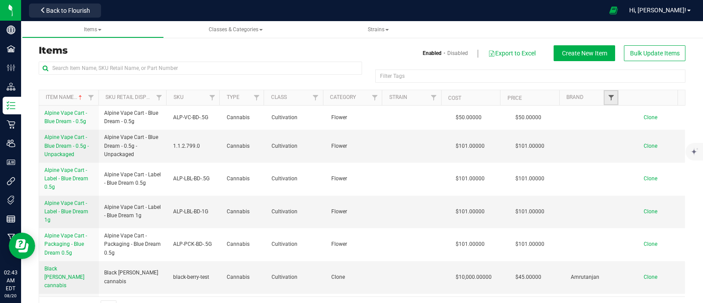
click at [607, 98] on span "Filter" at bounding box center [610, 97] width 7 height 7
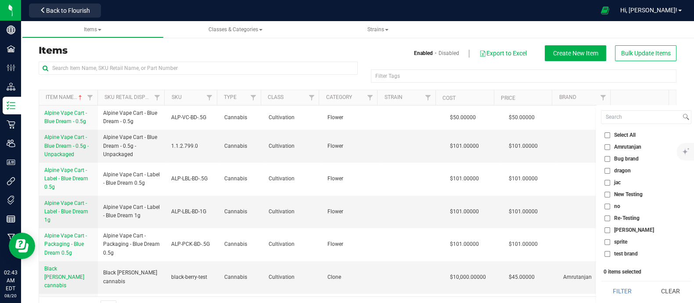
click at [611, 218] on input "Re-Testing" at bounding box center [608, 218] width 6 height 6
click at [624, 268] on button "Filter" at bounding box center [622, 290] width 42 height 19
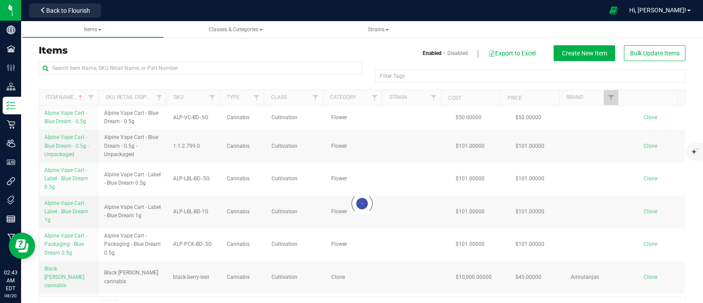
checkbox input "true"
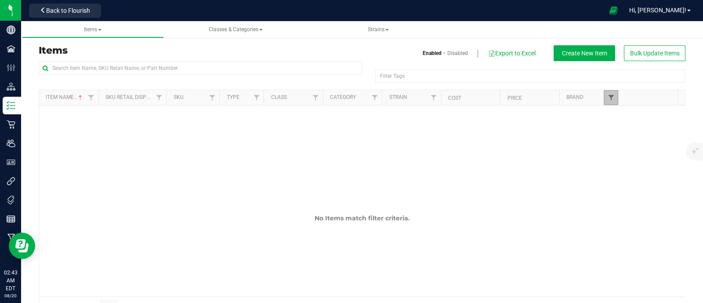
click at [607, 101] on span "Filter" at bounding box center [610, 97] width 7 height 7
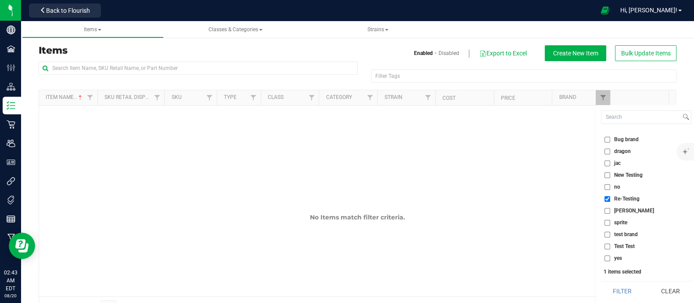
click at [609, 248] on input "Test Test" at bounding box center [608, 246] width 6 height 6
click at [611, 268] on button "Filter" at bounding box center [622, 290] width 42 height 19
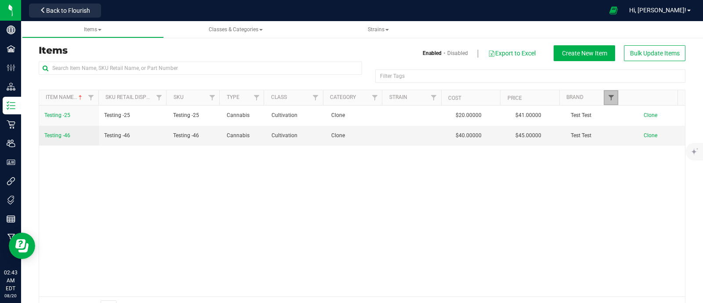
click at [607, 99] on span "Filter" at bounding box center [610, 97] width 7 height 7
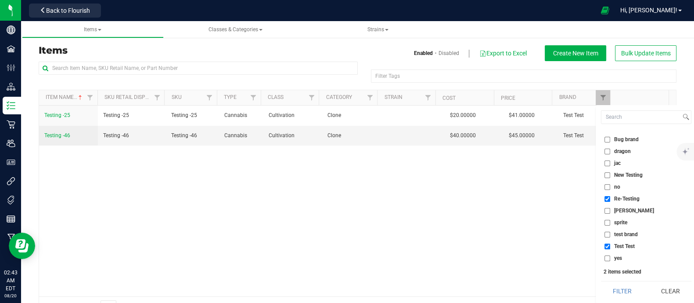
click at [608, 243] on input "Test Test" at bounding box center [608, 246] width 6 height 6
checkbox input "false"
click at [608, 173] on input "New Testing" at bounding box center [608, 175] width 6 height 6
checkbox input "true"
click at [609, 164] on input "jac" at bounding box center [608, 163] width 6 height 6
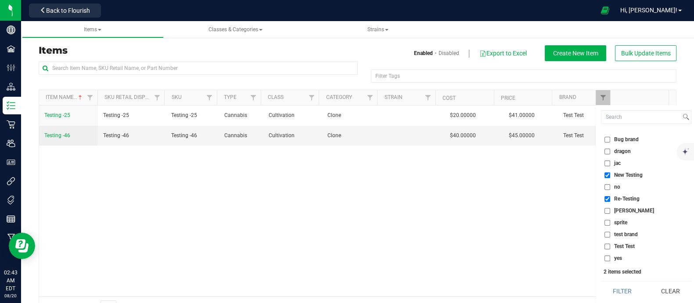
checkbox input "true"
click at [624, 268] on button "Filter" at bounding box center [622, 290] width 42 height 19
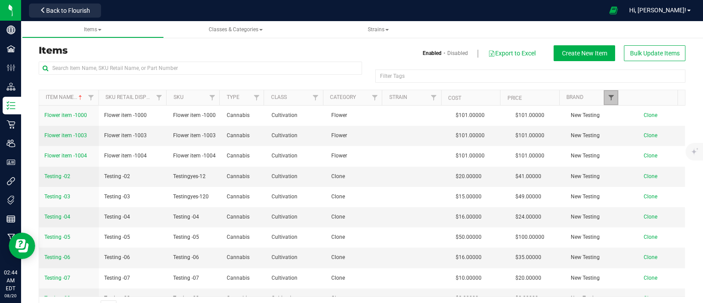
click at [607, 101] on span "Filter" at bounding box center [610, 97] width 7 height 7
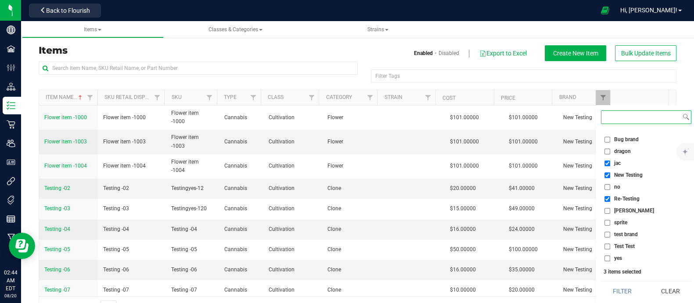
scroll to position [0, 0]
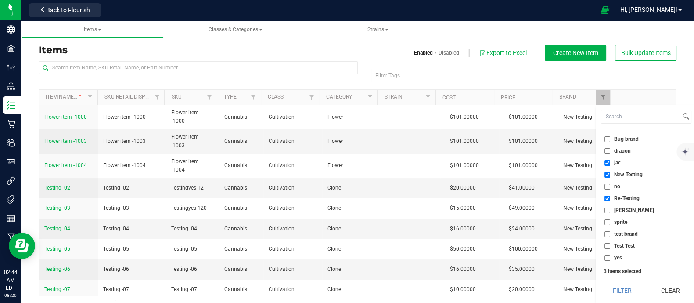
click at [607, 210] on input "[PERSON_NAME]" at bounding box center [608, 210] width 6 height 6
checkbox input "true"
click at [607, 221] on input "sprite" at bounding box center [608, 222] width 6 height 6
checkbox input "true"
click at [608, 185] on input "no" at bounding box center [608, 187] width 6 height 6
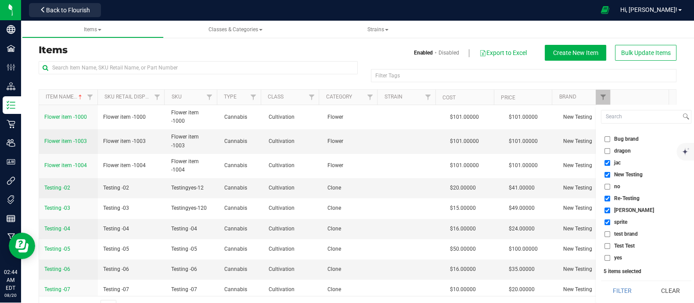
checkbox input "true"
click at [608, 152] on input "dragon" at bounding box center [608, 151] width 6 height 6
checkbox input "true"
click at [608, 141] on li "Bug brand" at bounding box center [646, 138] width 90 height 9
click at [608, 141] on input "Bug brand" at bounding box center [608, 139] width 6 height 6
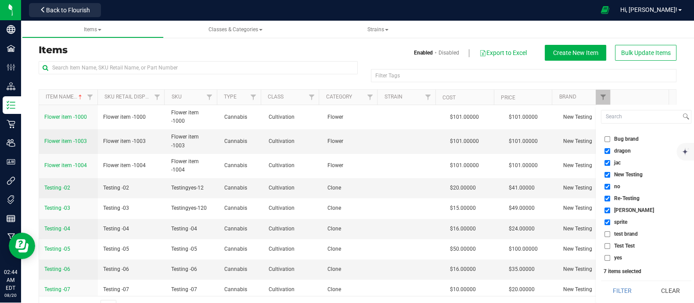
checkbox input "true"
click at [608, 233] on input "test brand" at bounding box center [608, 234] width 6 height 6
checkbox input "true"
click at [608, 246] on input "Test Test" at bounding box center [608, 246] width 6 height 6
checkbox input "true"
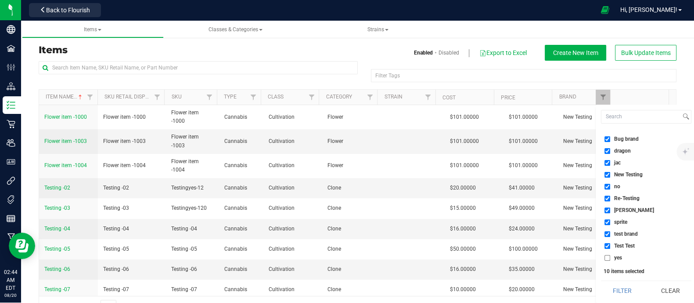
click at [608, 256] on input "yes" at bounding box center [608, 258] width 6 height 6
checkbox input "true"
click at [622, 268] on button "Filter" at bounding box center [622, 290] width 42 height 19
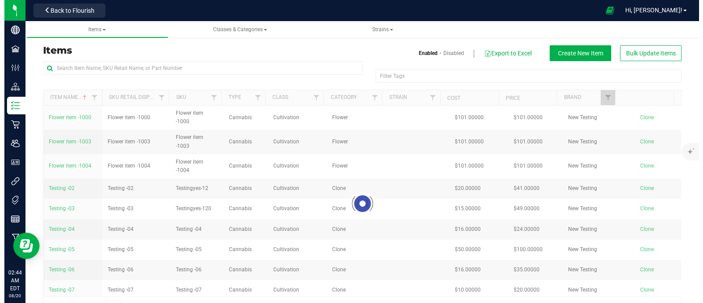
scroll to position [0, 0]
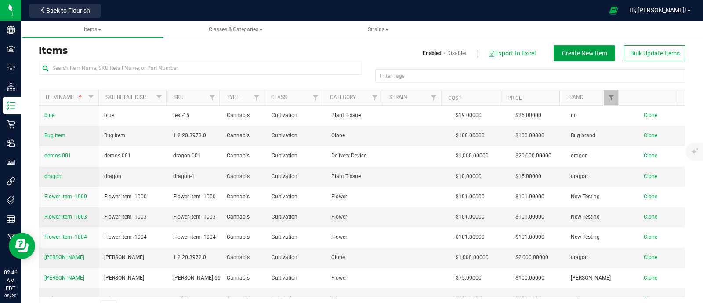
click at [579, 48] on button "Create New Item" at bounding box center [583, 53] width 61 height 16
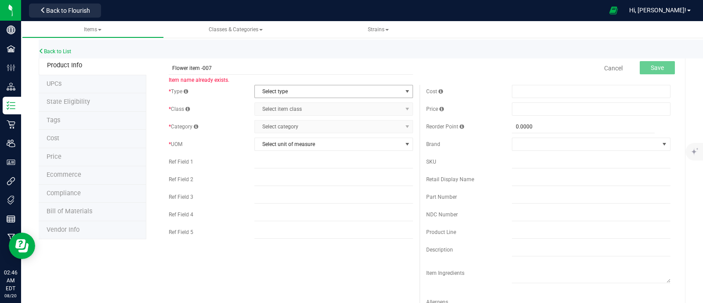
type input "Flower item -007"
click at [283, 87] on span "Select type" at bounding box center [328, 91] width 147 height 12
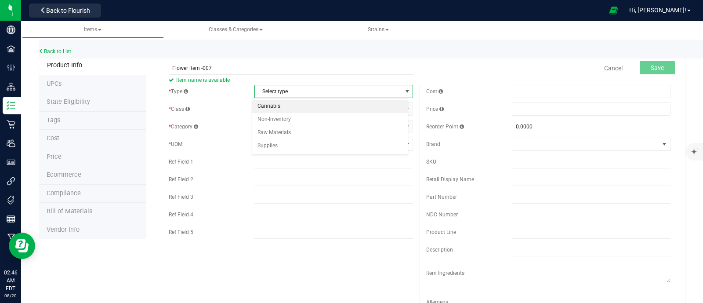
click at [280, 110] on li "Cannabis" at bounding box center [329, 106] width 155 height 13
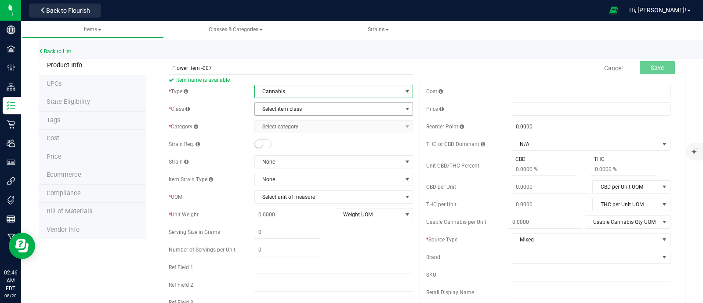
click at [287, 109] on span "Select item class" at bounding box center [328, 109] width 147 height 12
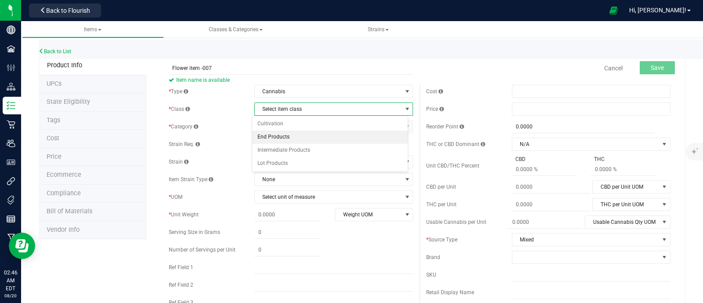
click at [288, 130] on li "End Products" at bounding box center [329, 136] width 155 height 13
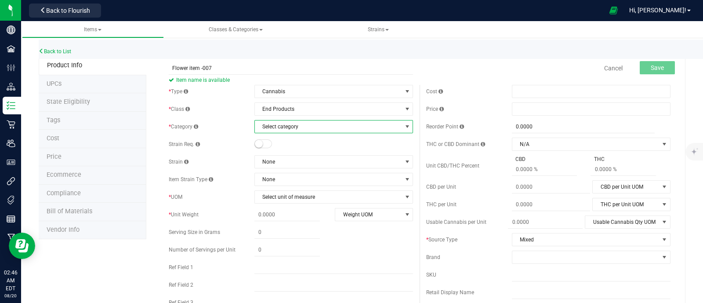
click at [299, 129] on span "Select category" at bounding box center [328, 126] width 147 height 12
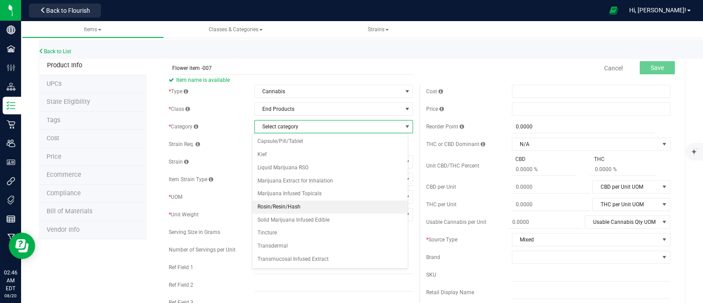
scroll to position [10, 0]
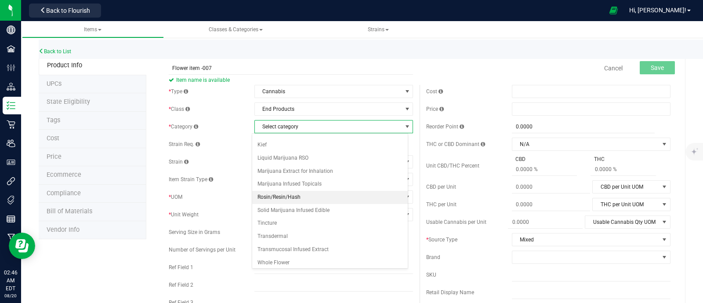
click at [292, 201] on li "Rosin/Resin/Hash" at bounding box center [329, 197] width 155 height 13
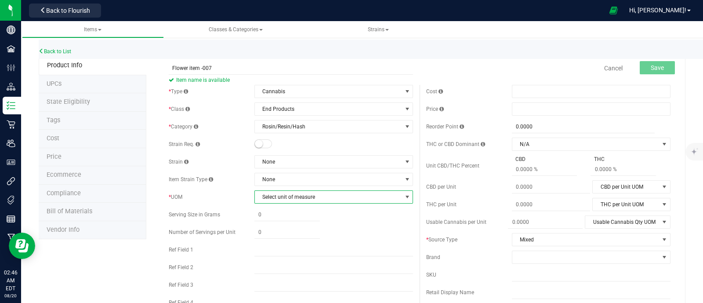
click at [298, 202] on span "Select unit of measure" at bounding box center [328, 197] width 147 height 12
click at [293, 117] on li "Ounce" at bounding box center [329, 114] width 155 height 13
click at [296, 194] on span "Ounce" at bounding box center [328, 197] width 147 height 12
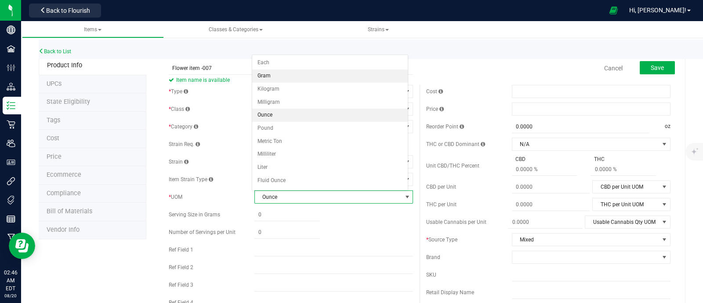
click at [288, 75] on li "Gram" at bounding box center [329, 75] width 155 height 13
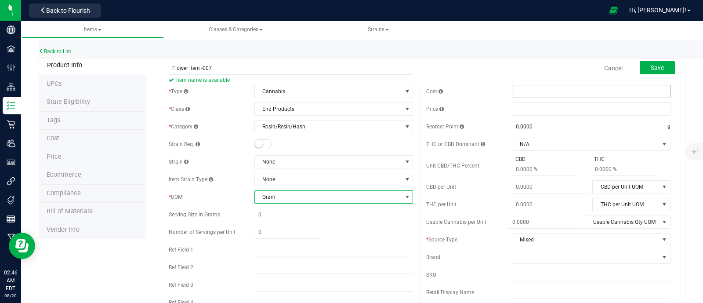
click at [512, 87] on span at bounding box center [591, 91] width 159 height 13
type input "123"
type input "$123.00000"
click at [517, 108] on span at bounding box center [591, 108] width 159 height 13
type input "12"
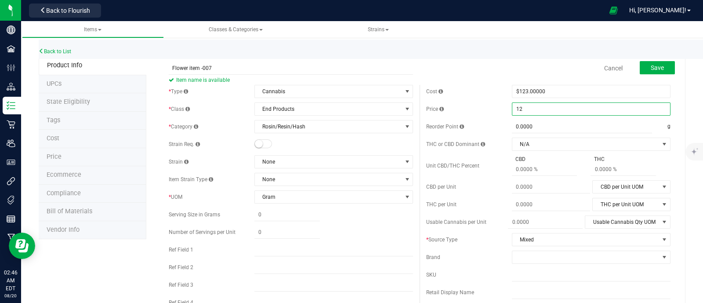
type input "$12.00000"
click at [477, 107] on div "Price" at bounding box center [469, 109] width 86 height 8
drag, startPoint x: 542, startPoint y: 106, endPoint x: 490, endPoint y: 102, distance: 52.9
click at [490, 102] on div "Price $12.00000 12" at bounding box center [548, 108] width 244 height 13
type input "130"
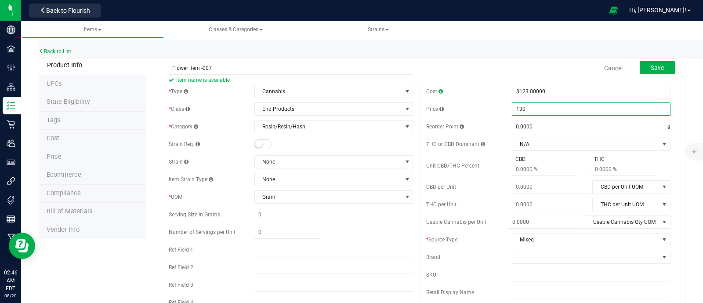
type input "$130.00000"
click at [438, 90] on span at bounding box center [440, 91] width 4 height 5
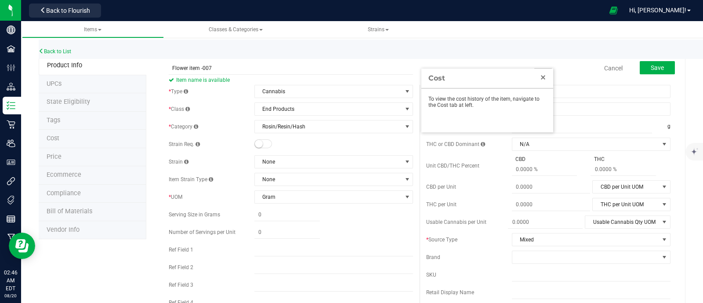
click at [546, 76] on link "Close" at bounding box center [543, 77] width 11 height 11
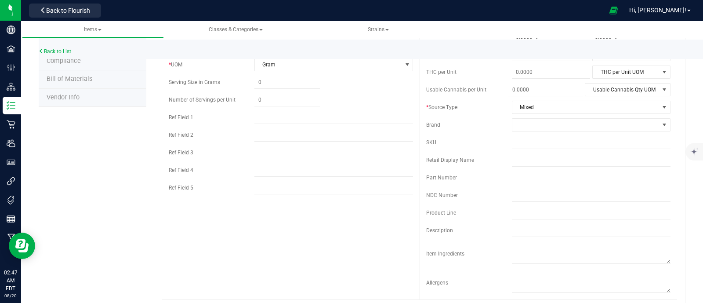
scroll to position [146, 0]
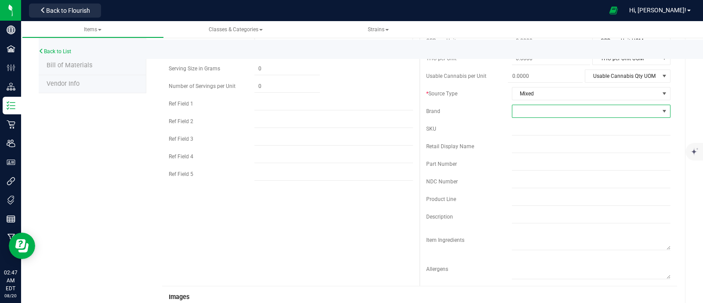
click at [527, 112] on span at bounding box center [585, 111] width 147 height 12
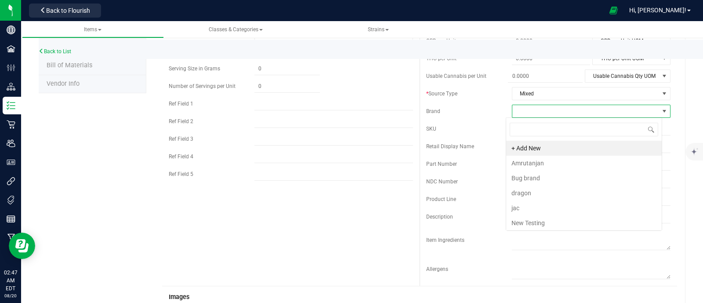
scroll to position [13, 156]
click at [529, 146] on li "+ Add New" at bounding box center [583, 148] width 155 height 15
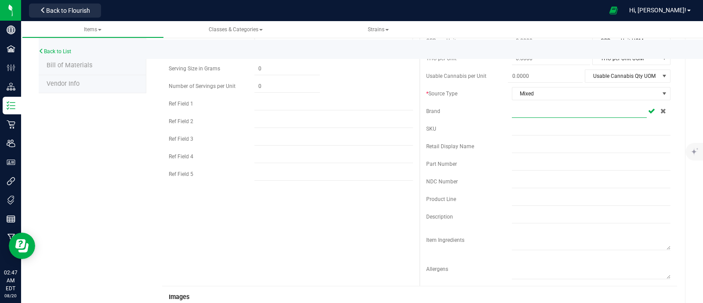
click at [529, 107] on input "text" at bounding box center [579, 111] width 135 height 13
type input "Flower-pot"
click at [624, 112] on icon at bounding box center [651, 110] width 7 height 5
click at [518, 130] on input "text" at bounding box center [591, 128] width 159 height 13
click at [494, 140] on div "Retail Display Name" at bounding box center [548, 146] width 244 height 13
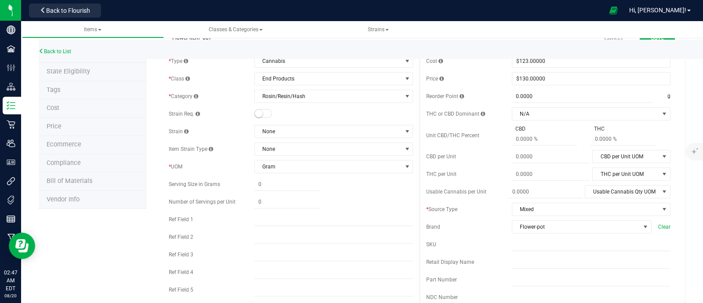
scroll to position [0, 0]
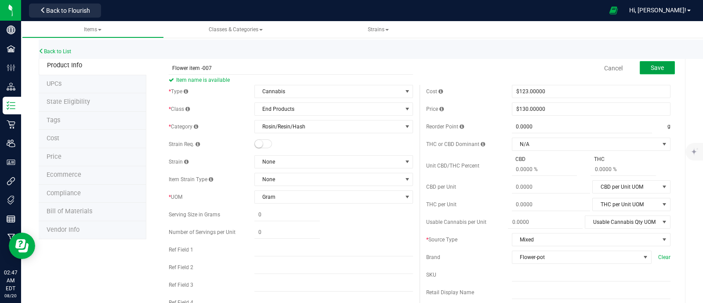
click at [624, 65] on button "Save" at bounding box center [657, 67] width 35 height 13
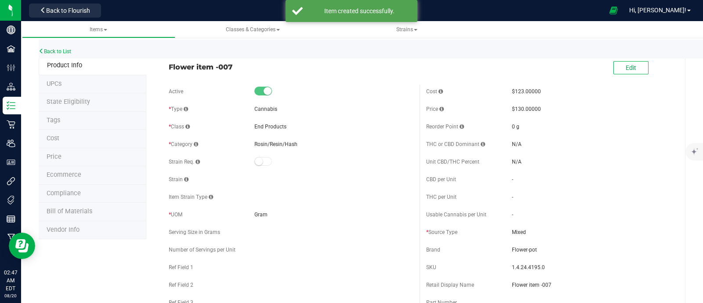
click at [99, 181] on li "Ecommerce" at bounding box center [93, 175] width 108 height 18
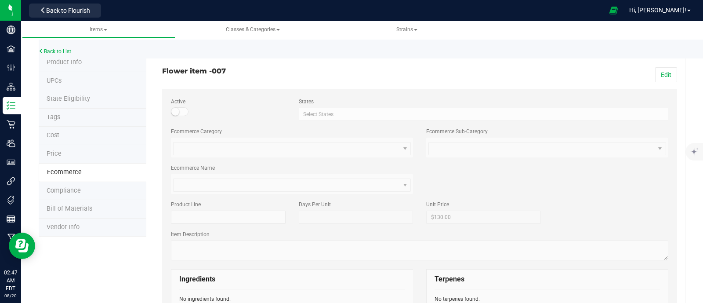
scroll to position [2, 0]
click at [173, 110] on small at bounding box center [175, 112] width 8 height 8
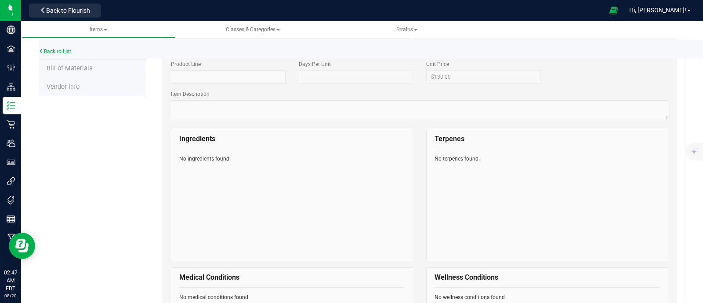
scroll to position [0, 0]
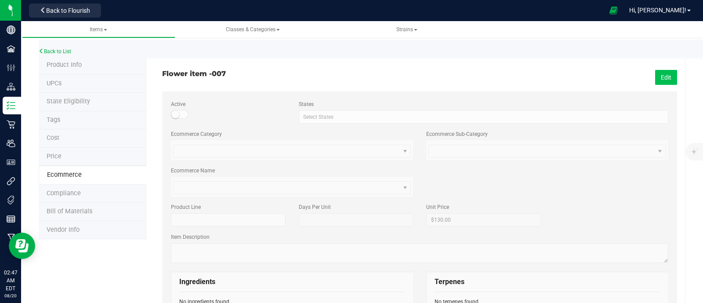
click at [624, 79] on button "Edit" at bounding box center [666, 77] width 22 height 15
click at [175, 110] on span at bounding box center [180, 114] width 18 height 9
click at [624, 80] on span "Save" at bounding box center [664, 77] width 13 height 7
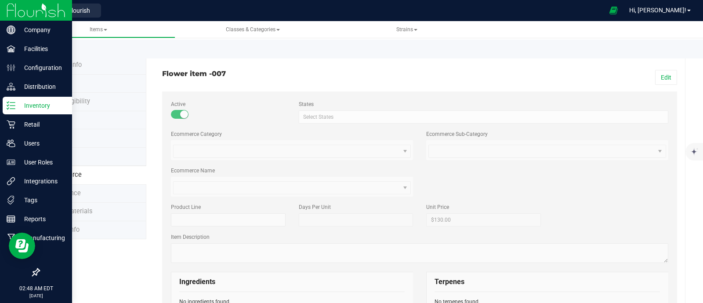
click at [20, 103] on p "Inventory" at bounding box center [41, 105] width 53 height 11
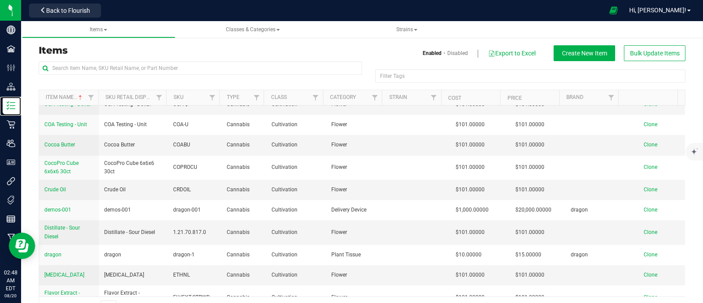
scroll to position [23, 0]
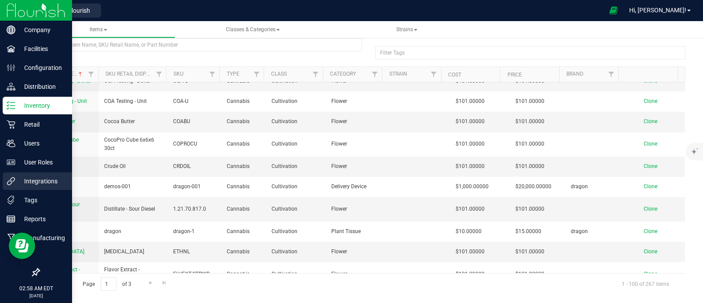
click at [23, 181] on p "Integrations" at bounding box center [41, 181] width 53 height 11
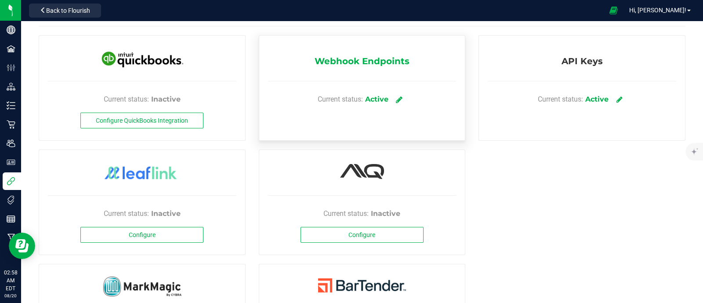
click at [396, 97] on icon at bounding box center [399, 99] width 7 height 8
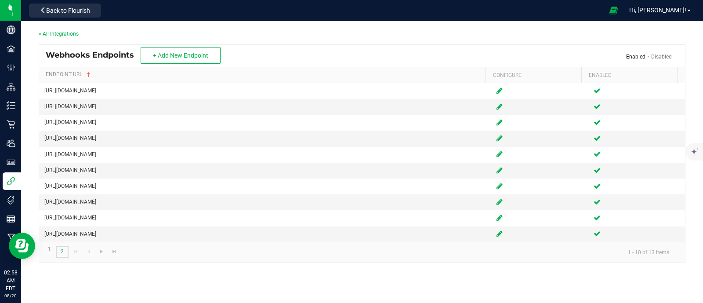
click at [61, 249] on link "2" at bounding box center [62, 252] width 13 height 12
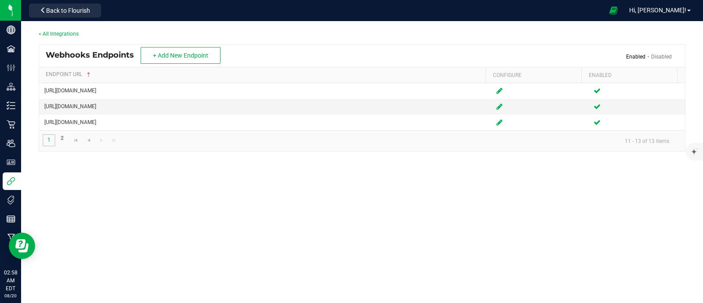
click at [45, 139] on link "1" at bounding box center [49, 140] width 13 height 12
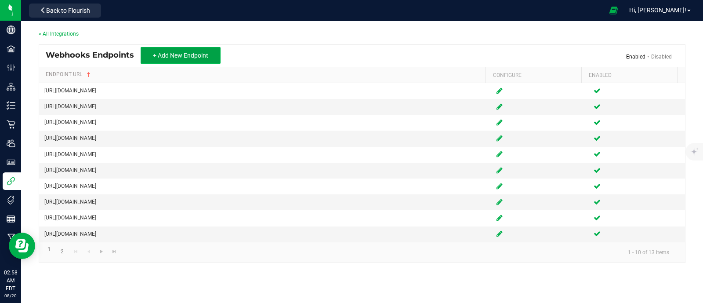
click at [192, 58] on span "+ Add New Endpoint" at bounding box center [180, 55] width 55 height 7
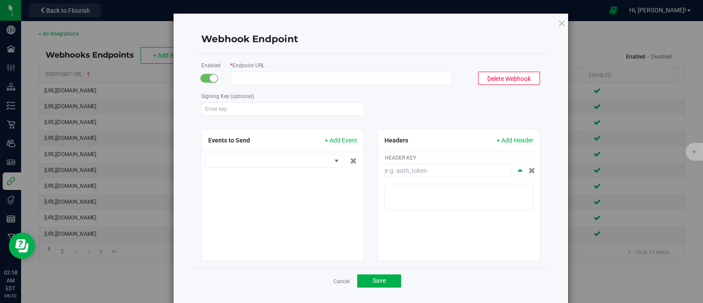
click at [266, 78] on input "Endpoint URL" at bounding box center [341, 78] width 222 height 13
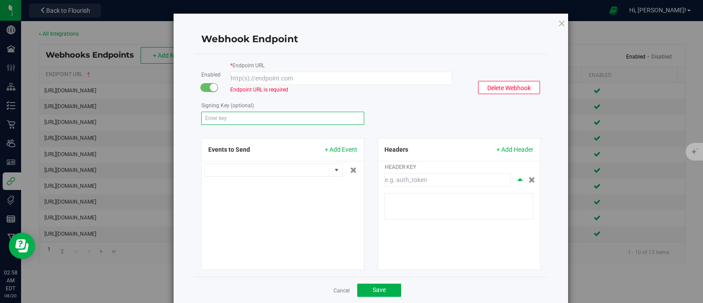
click at [232, 112] on input "Signing Key (optional)" at bounding box center [282, 118] width 163 height 13
click at [384, 100] on form "Enabled * Endpoint URL Endpoint URL is required Delete Webhook Signing Key (opt…" at bounding box center [370, 165] width 339 height 209
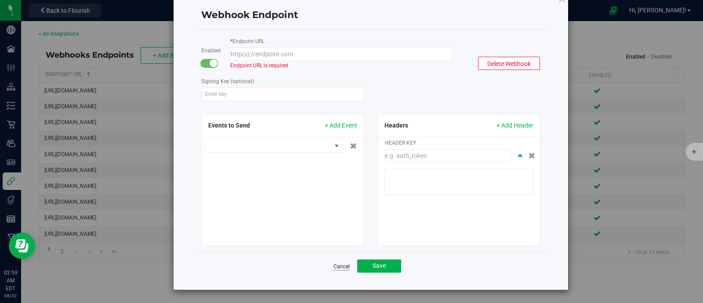
click at [336, 268] on link "Cancel" at bounding box center [341, 266] width 16 height 7
